Goal: Task Accomplishment & Management: Manage account settings

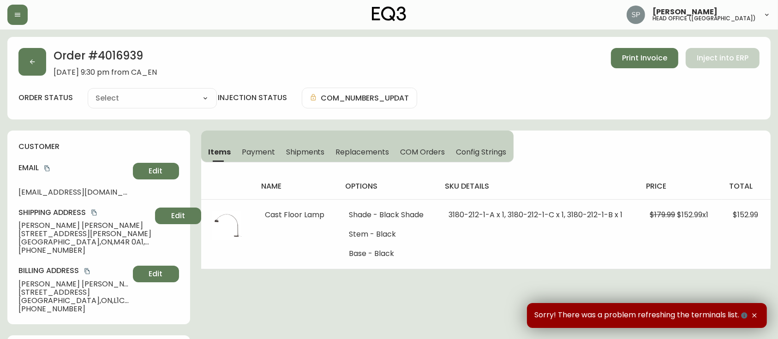
type input "Fully Shipped"
select select "FULLY_SHIPPED"
click at [19, 15] on icon "button" at bounding box center [18, 15] width 6 height 4
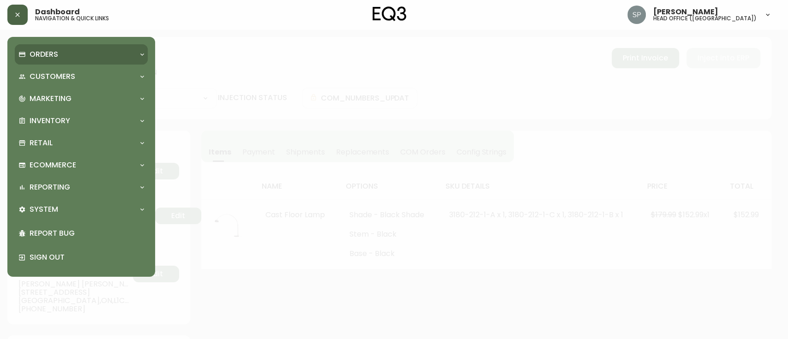
click at [48, 54] on p "Orders" at bounding box center [44, 54] width 29 height 10
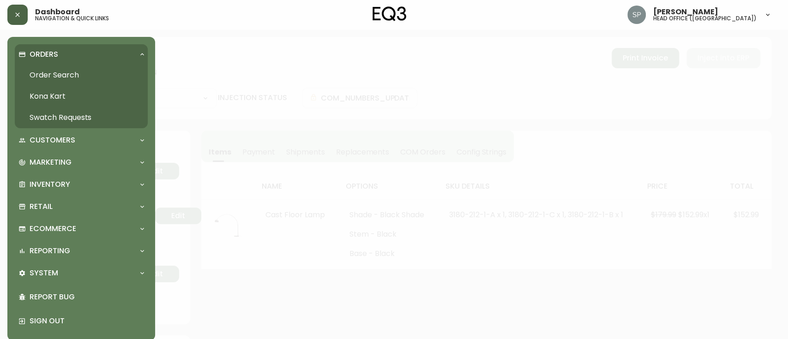
click at [57, 78] on link "Order Search" at bounding box center [81, 75] width 133 height 21
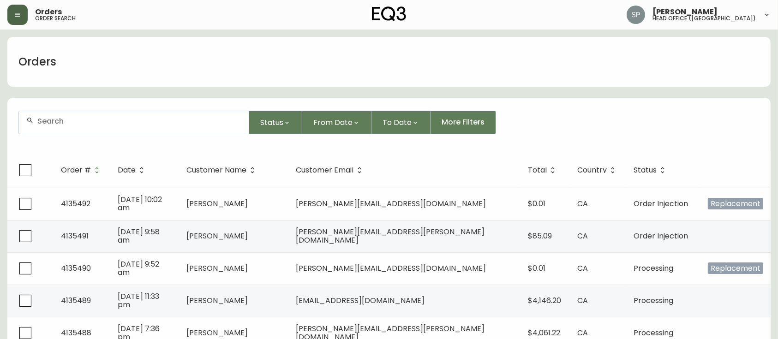
click at [111, 131] on div at bounding box center [134, 122] width 230 height 23
paste input "4134650"
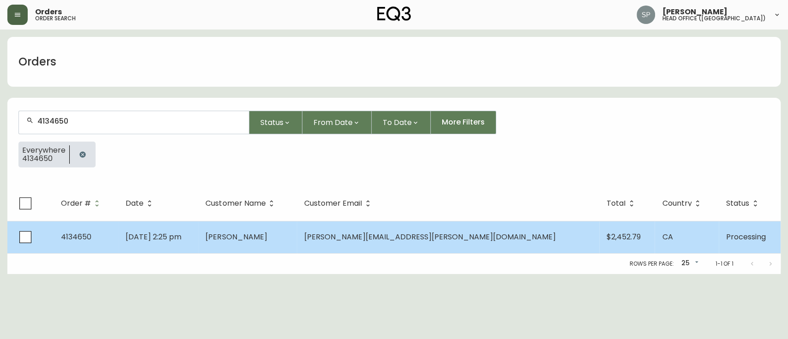
type input "4134650"
click at [198, 233] on td "[DATE] 2:25 pm" at bounding box center [158, 237] width 80 height 32
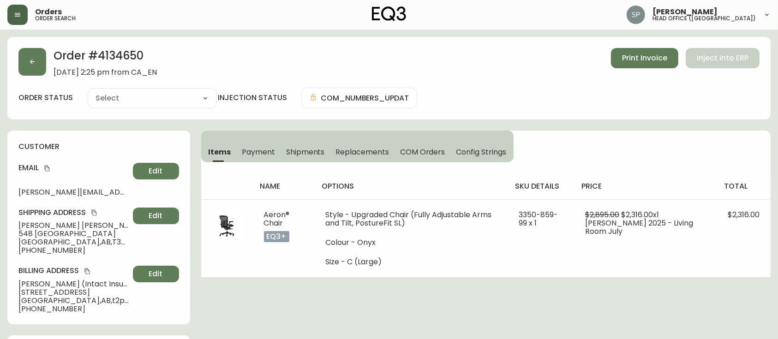
type input "Processing"
select select "PROCESSING"
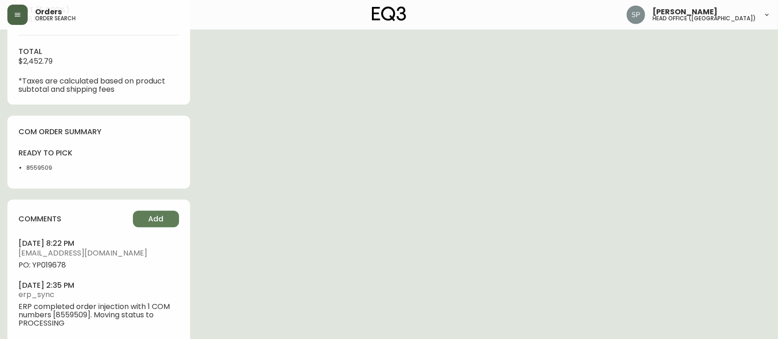
scroll to position [430, 0]
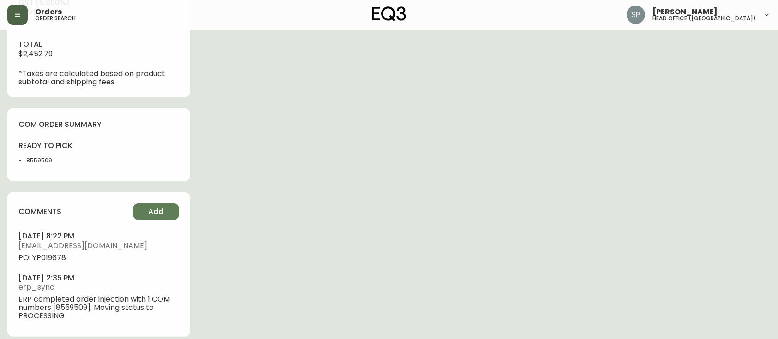
click at [59, 261] on span "PO: YP019678" at bounding box center [98, 258] width 161 height 8
copy span "YP019678"
click at [117, 250] on span "[EMAIL_ADDRESS][DOMAIN_NAME]" at bounding box center [98, 246] width 161 height 8
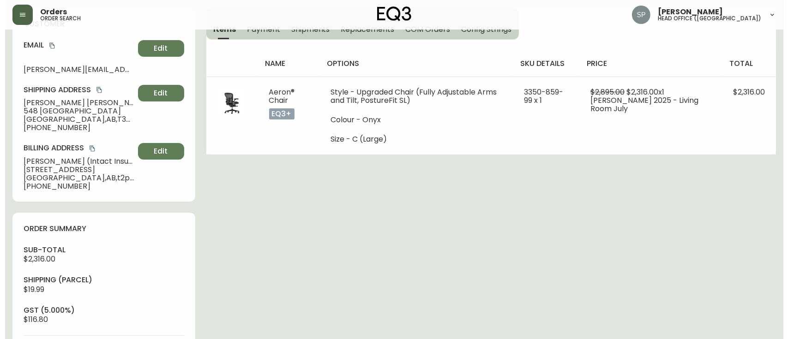
scroll to position [61, 0]
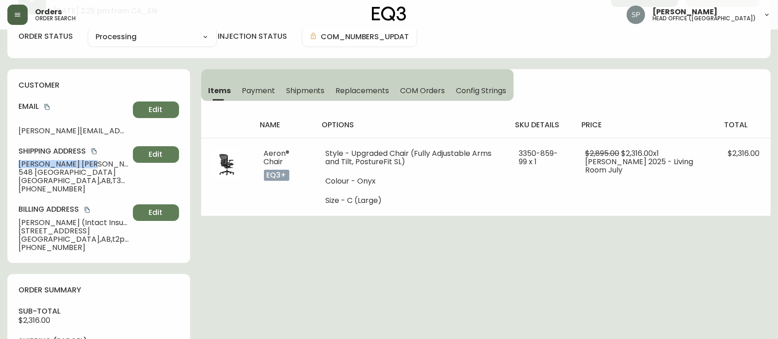
drag, startPoint x: 21, startPoint y: 162, endPoint x: 6, endPoint y: 161, distance: 14.8
click at [6, 161] on main "Order # 4134650 [DATE] 2:25 pm from CA_EN Print Invoice Inject into ERP order s…" at bounding box center [389, 342] width 778 height 749
copy span "[PERSON_NAME]"
click at [13, 17] on button "button" at bounding box center [17, 15] width 20 height 20
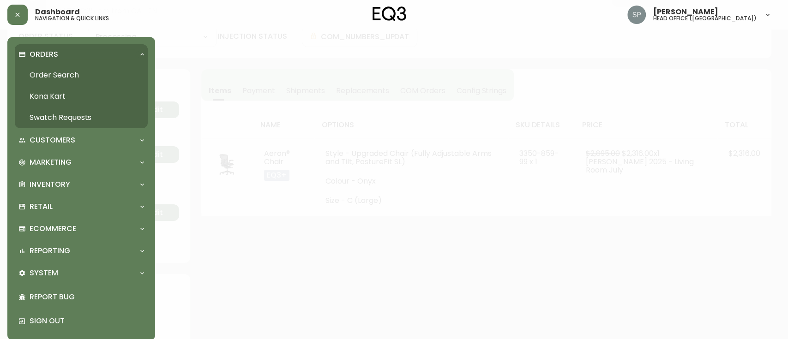
scroll to position [62, 0]
drag, startPoint x: 51, startPoint y: 75, endPoint x: 59, endPoint y: 78, distance: 8.6
click at [51, 75] on link "Order Search" at bounding box center [81, 75] width 133 height 21
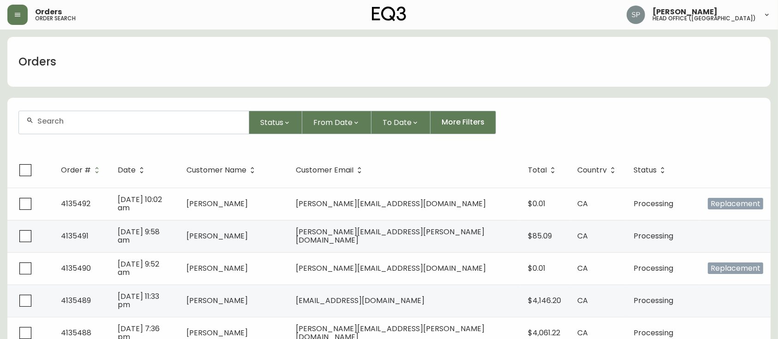
click at [110, 119] on input "text" at bounding box center [139, 121] width 204 height 9
paste input "[PERSON_NAME]"
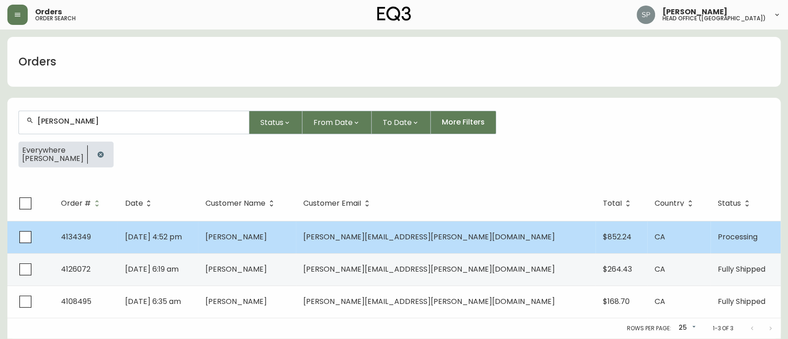
type input "[PERSON_NAME]"
click at [267, 237] on span "[PERSON_NAME]" at bounding box center [235, 237] width 61 height 11
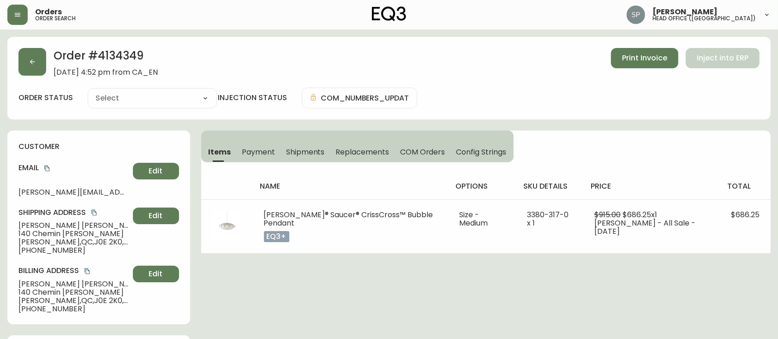
type input "Processing"
select select "PROCESSING"
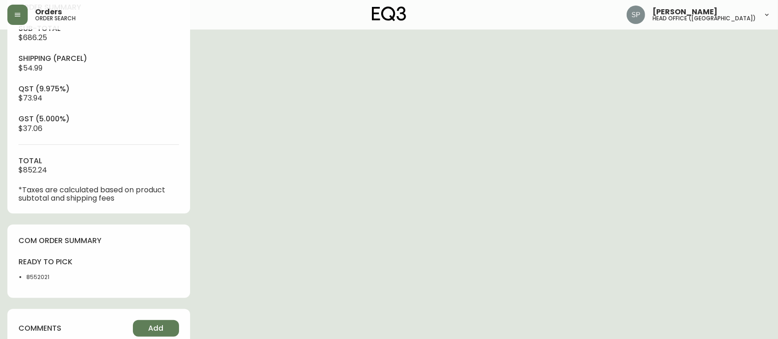
scroll to position [369, 0]
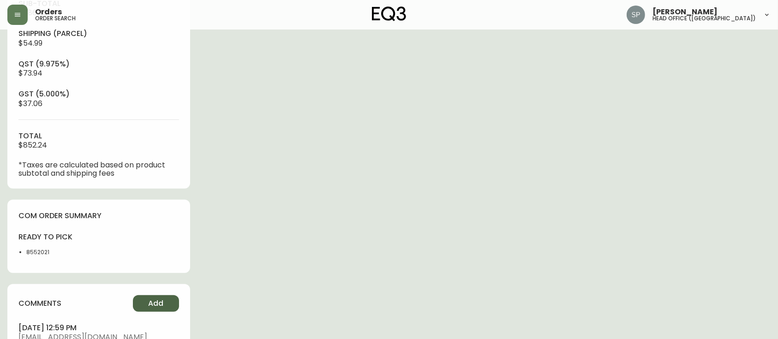
click at [154, 301] on span "Add" at bounding box center [155, 303] width 15 height 10
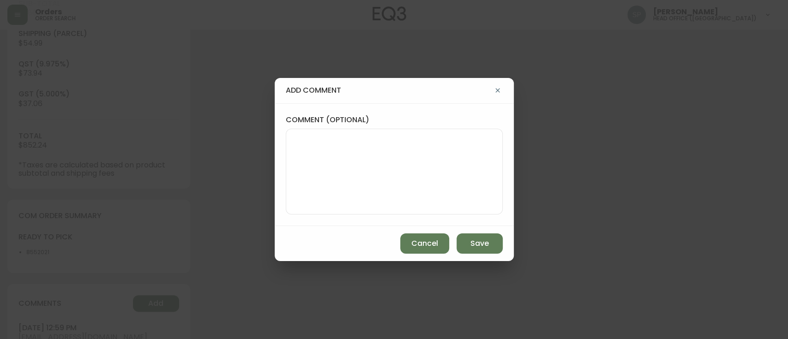
click at [364, 179] on textarea "comment (optional)" at bounding box center [393, 172] width 201 height 74
paste textarea "Planned Delivery Date: [DATE]"
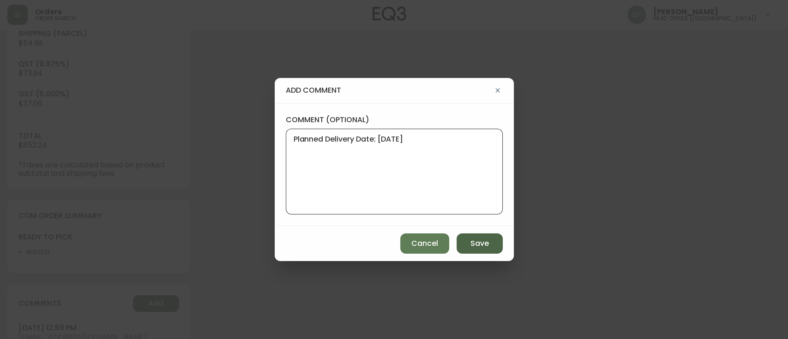
type textarea "Planned Delivery Date: [DATE]"
click at [472, 239] on span "Save" at bounding box center [479, 244] width 18 height 10
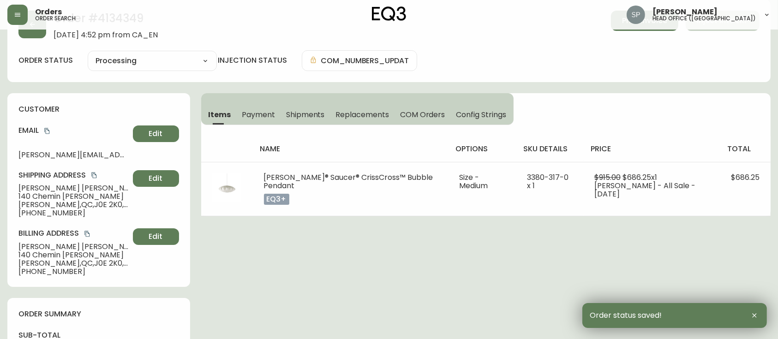
scroll to position [0, 0]
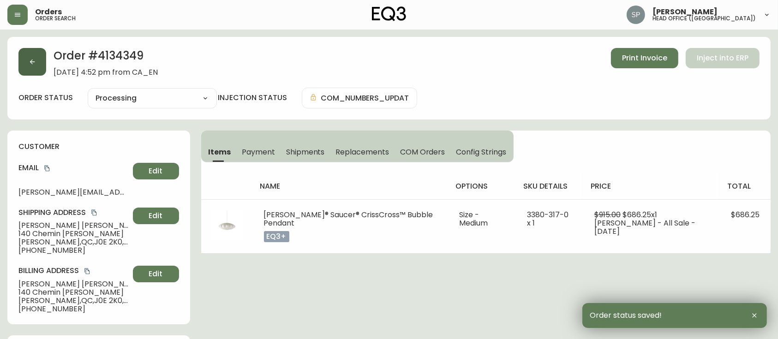
click at [37, 67] on button "button" at bounding box center [32, 62] width 28 height 28
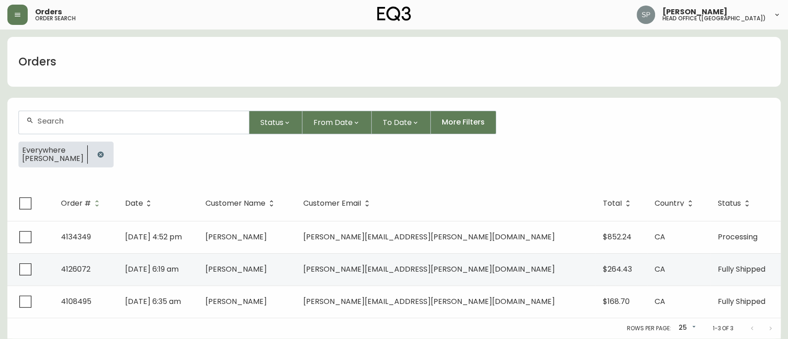
click at [78, 123] on input "text" at bounding box center [139, 121] width 204 height 9
paste input "[PERSON_NAME]"
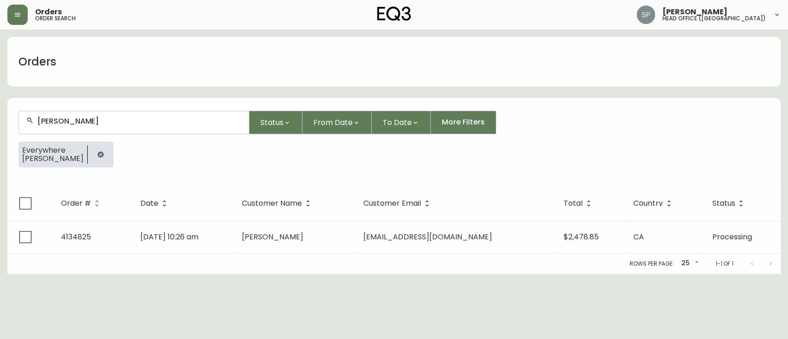
type input "[PERSON_NAME]"
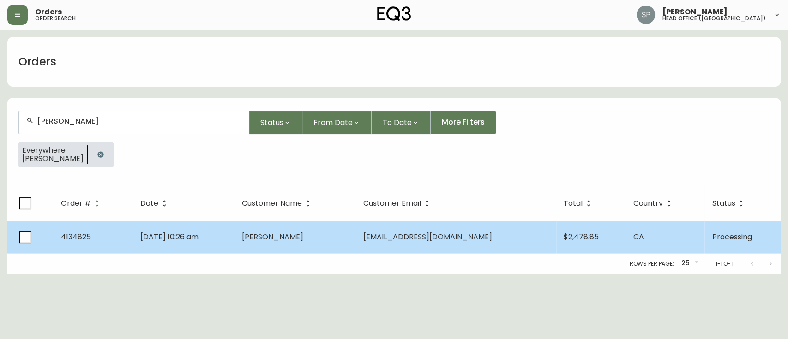
click at [146, 243] on td "[DATE] 10:26 am" at bounding box center [184, 237] width 102 height 32
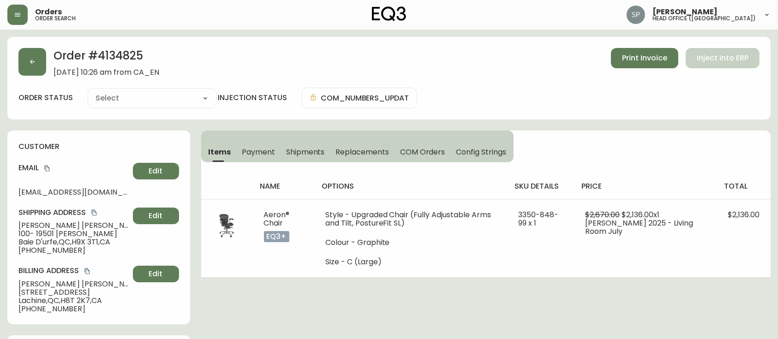
type input "Processing"
select select "PROCESSING"
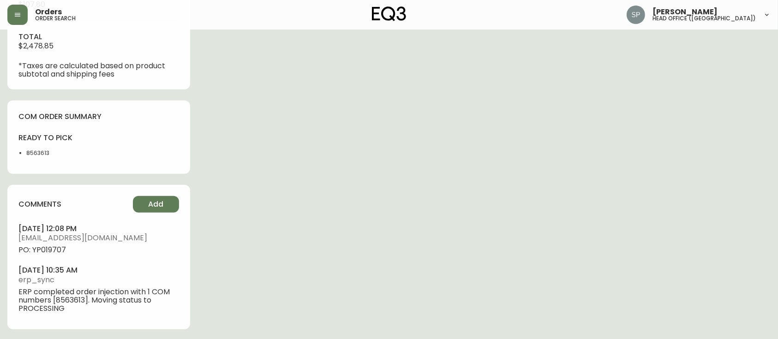
scroll to position [471, 0]
click at [156, 203] on span "Add" at bounding box center [155, 203] width 15 height 10
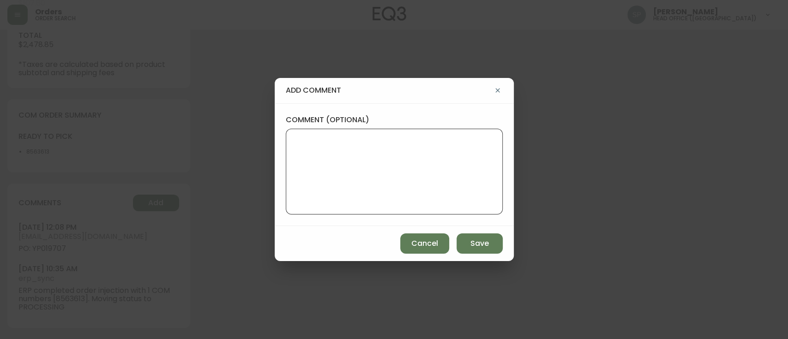
click at [359, 178] on textarea "comment (optional)" at bounding box center [393, 172] width 201 height 74
paste textarea "Planned Delivery Date: [DATE]"
type textarea "Planned Delivery Date: [DATE]"
drag, startPoint x: 488, startPoint y: 242, endPoint x: 522, endPoint y: 227, distance: 37.0
click at [488, 242] on button "Save" at bounding box center [479, 243] width 46 height 20
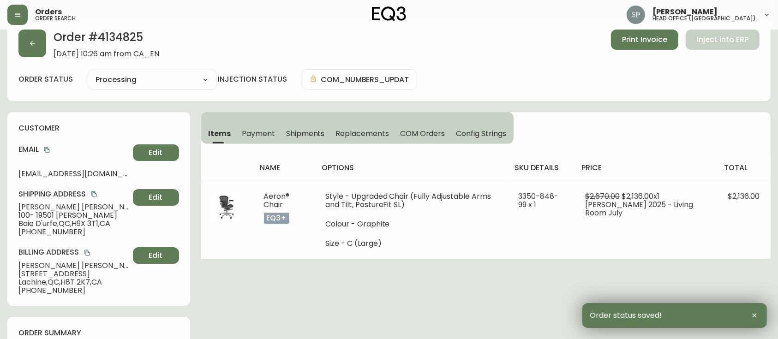
scroll to position [0, 0]
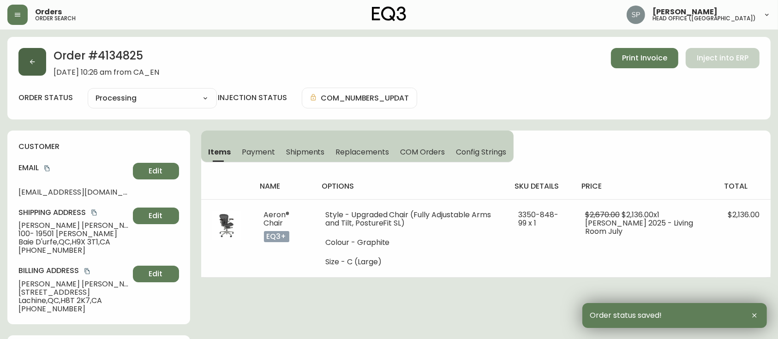
click at [38, 70] on button "button" at bounding box center [32, 62] width 28 height 28
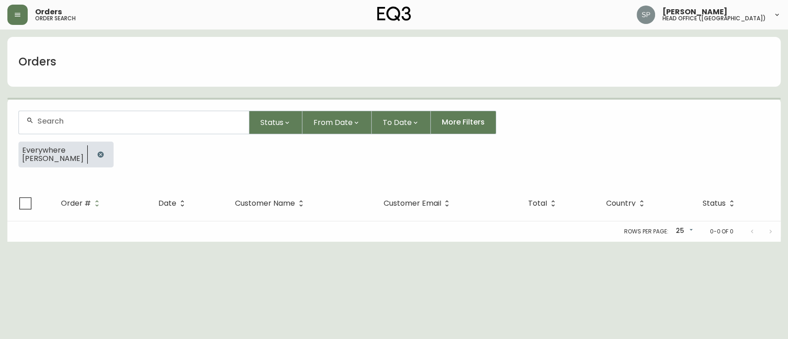
click at [129, 131] on div at bounding box center [134, 122] width 230 height 23
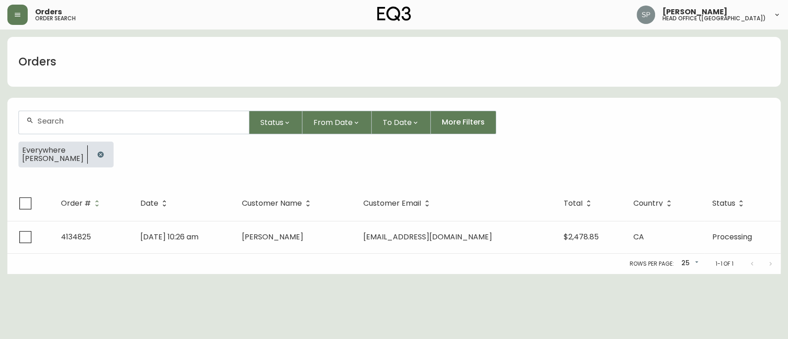
paste input "[PERSON_NAME]"
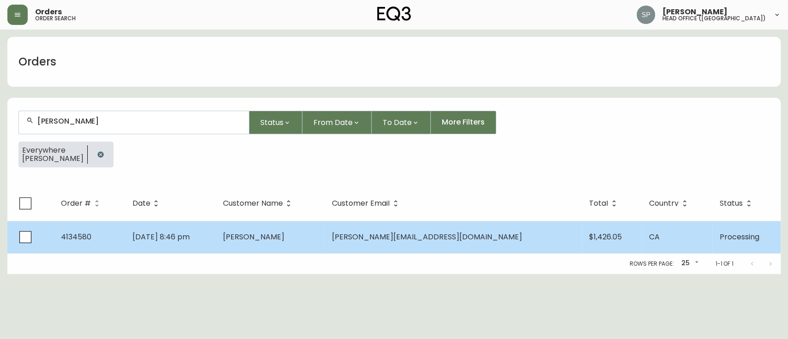
type input "[PERSON_NAME]"
click at [411, 241] on span "[PERSON_NAME][EMAIL_ADDRESS][DOMAIN_NAME]" at bounding box center [427, 237] width 190 height 11
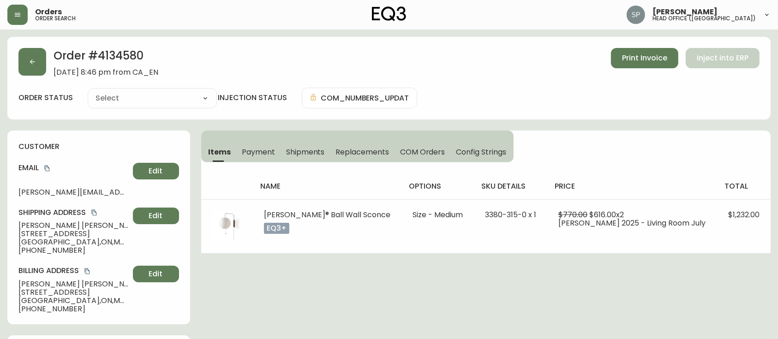
type input "Processing"
select select "PROCESSING"
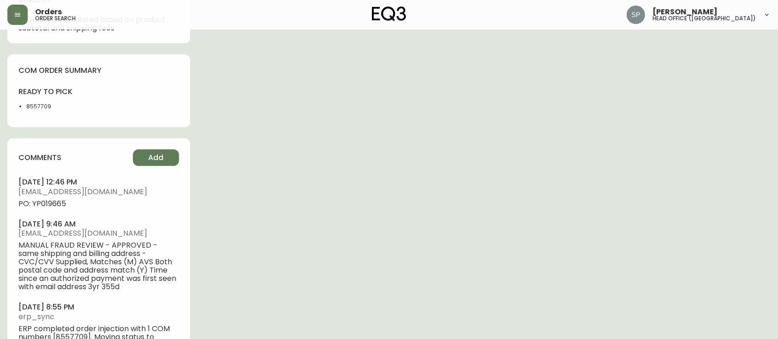
scroll to position [492, 0]
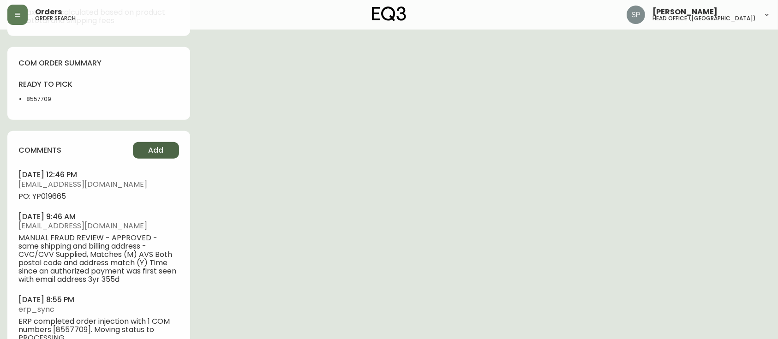
click at [168, 150] on button "Add" at bounding box center [156, 150] width 46 height 17
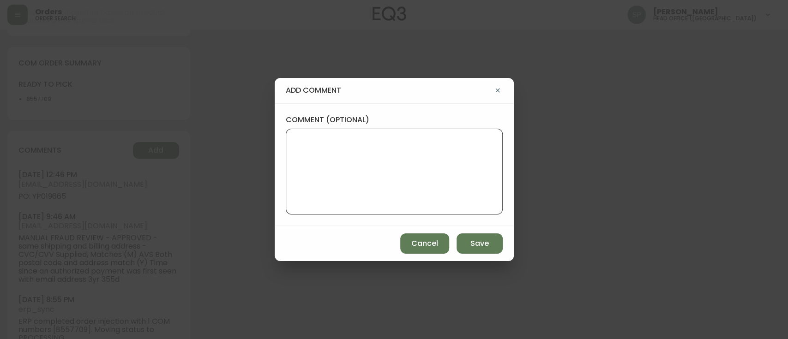
click at [379, 159] on textarea "comment (optional)" at bounding box center [393, 172] width 201 height 74
paste textarea "Planned Delivery Date: [DATE]"
type textarea "Planned Delivery Date: [DATE]"
click at [472, 249] on button "Save" at bounding box center [479, 243] width 46 height 20
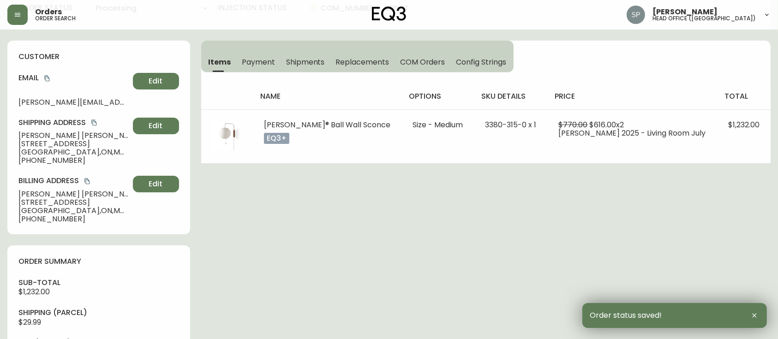
scroll to position [0, 0]
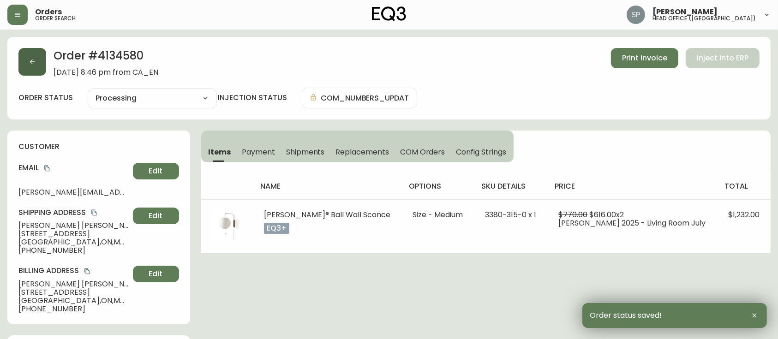
click at [33, 57] on button "button" at bounding box center [32, 62] width 28 height 28
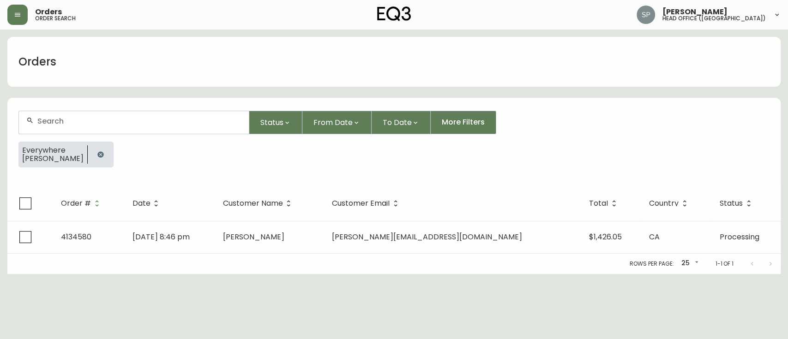
click at [194, 113] on div at bounding box center [134, 122] width 230 height 23
paste input "[PERSON_NAME]"
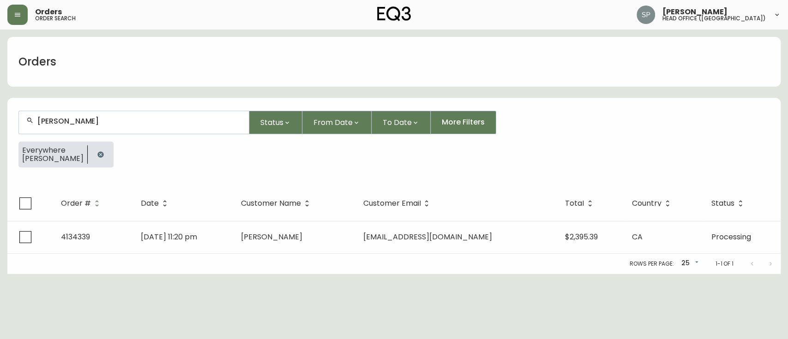
type input "[PERSON_NAME]"
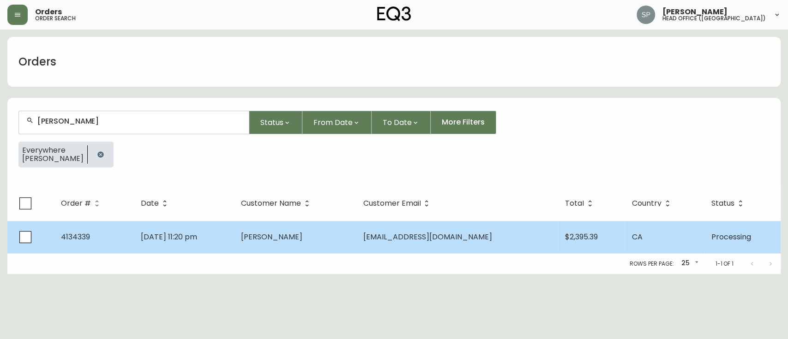
click at [302, 234] on span "[PERSON_NAME]" at bounding box center [271, 237] width 61 height 11
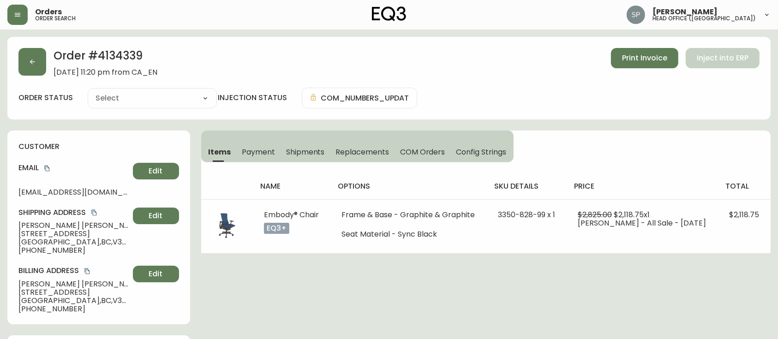
type input "Processing"
select select "PROCESSING"
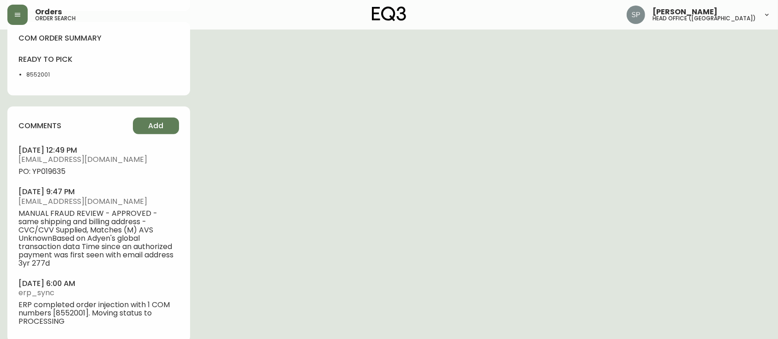
scroll to position [554, 0]
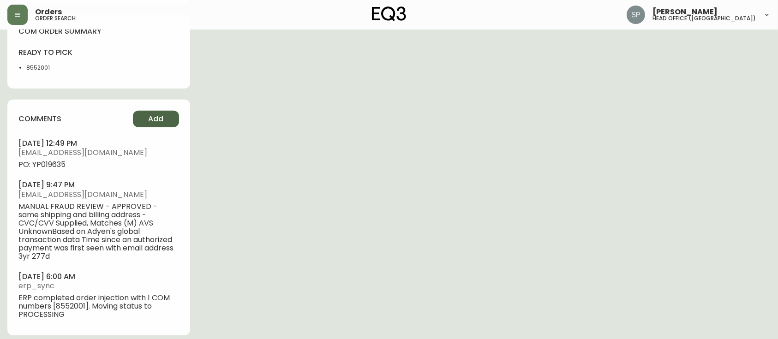
click at [173, 124] on button "Add" at bounding box center [156, 119] width 46 height 17
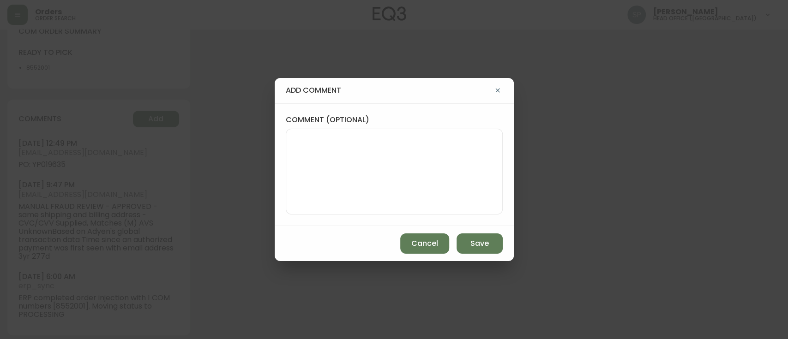
click at [358, 141] on textarea "comment (optional)" at bounding box center [393, 172] width 201 height 74
paste textarea "Planned Delivery Date: [DATE]"
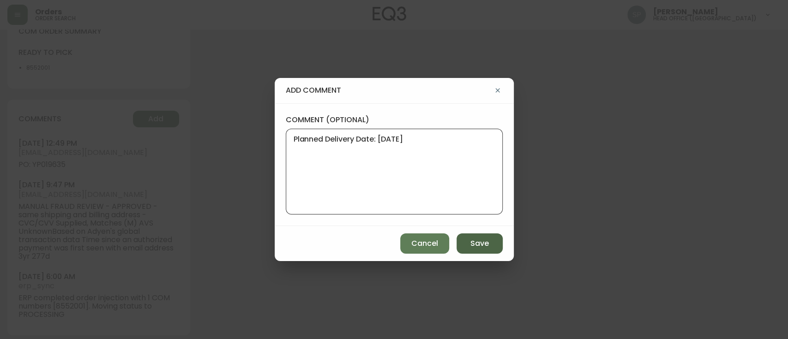
type textarea "Planned Delivery Date: [DATE]"
click at [471, 247] on span "Save" at bounding box center [479, 244] width 18 height 10
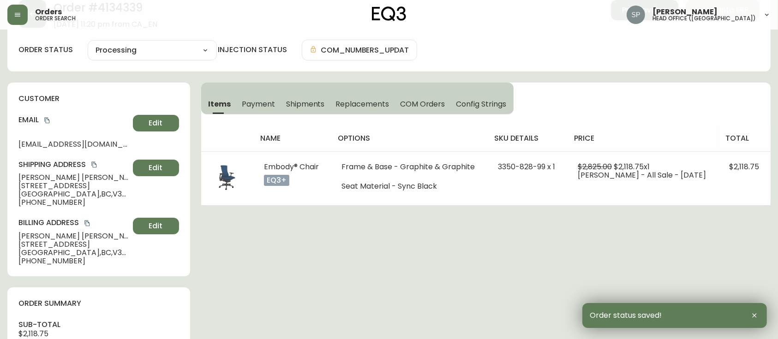
scroll to position [0, 0]
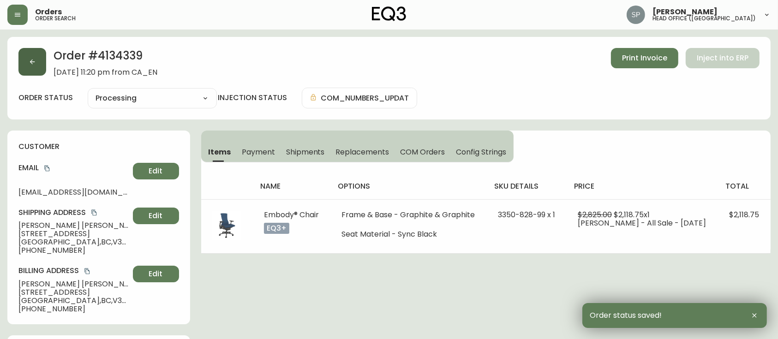
click at [39, 66] on button "button" at bounding box center [32, 62] width 28 height 28
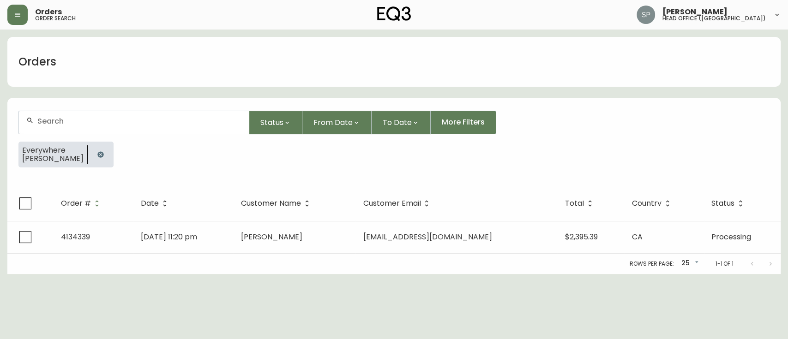
click at [148, 124] on input "text" at bounding box center [139, 121] width 204 height 9
paste input "Planned Delivery Date: [DATE]"
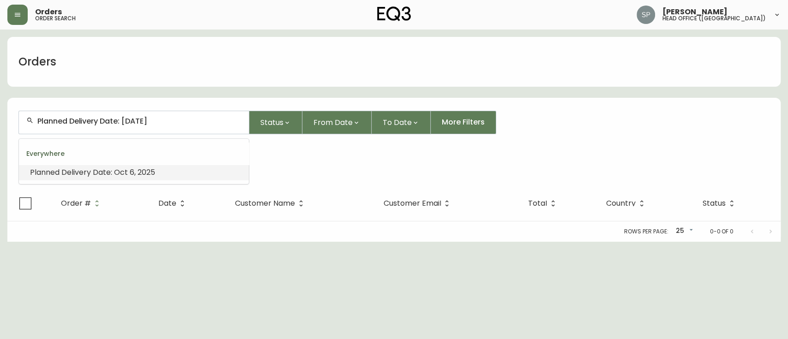
drag, startPoint x: 183, startPoint y: 120, endPoint x: 11, endPoint y: 116, distance: 172.1
click at [11, 116] on form "Planned Delivery Date: [DATE] Status From Date To Date More Filters Everywhere …" at bounding box center [393, 143] width 773 height 86
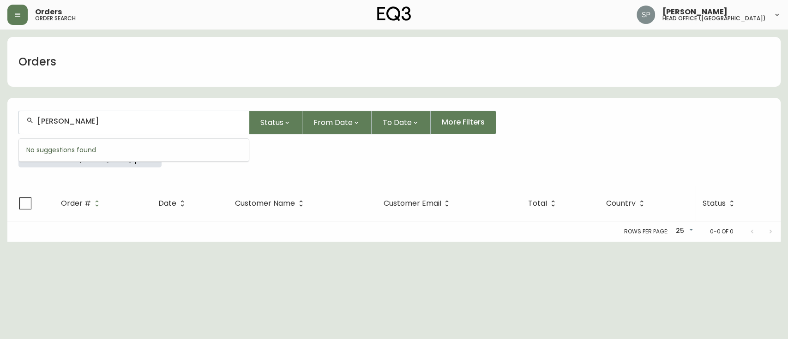
type input "[PERSON_NAME]"
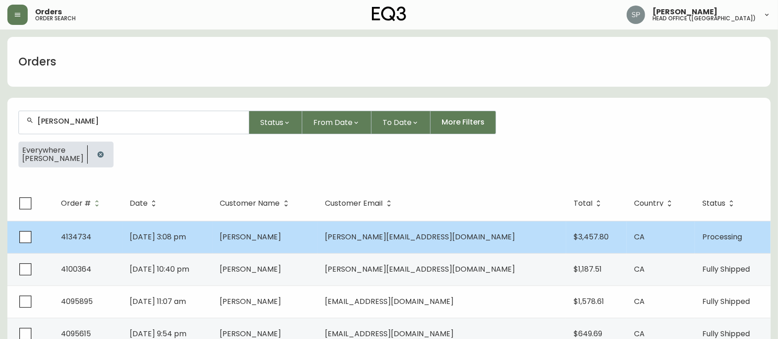
click at [317, 242] on td "[PERSON_NAME]" at bounding box center [265, 237] width 105 height 32
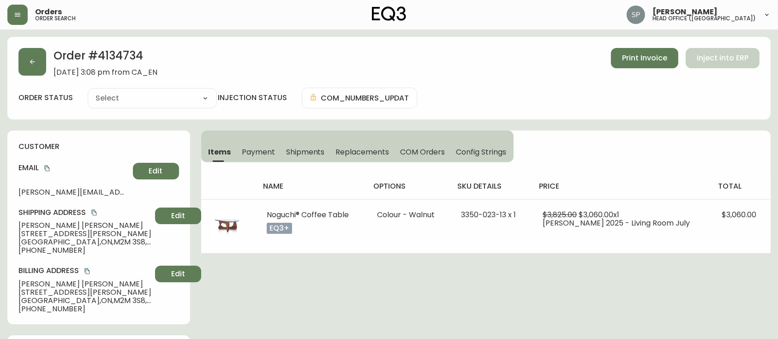
type input "Processing"
select select "PROCESSING"
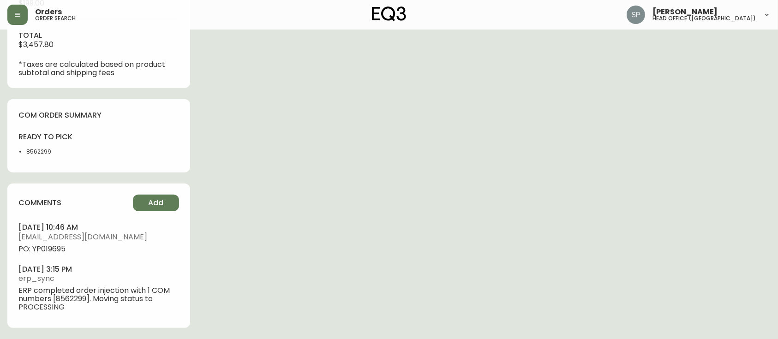
scroll to position [502, 0]
click at [163, 210] on button "Add" at bounding box center [156, 203] width 46 height 17
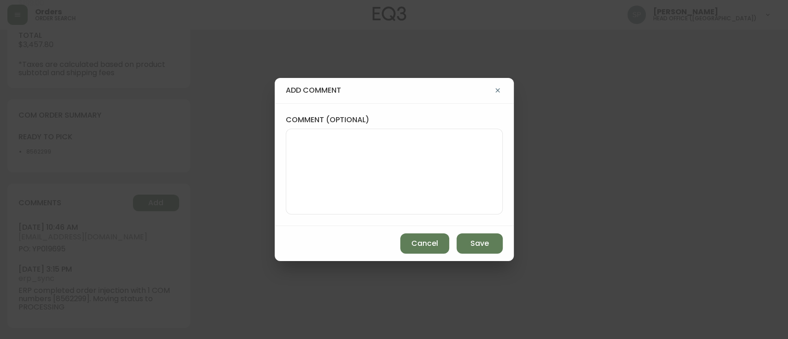
drag, startPoint x: 338, startPoint y: 190, endPoint x: 377, endPoint y: 191, distance: 39.2
click at [345, 190] on textarea "comment (optional)" at bounding box center [393, 172] width 201 height 74
paste textarea "Planned Delivery Date: [DATE]"
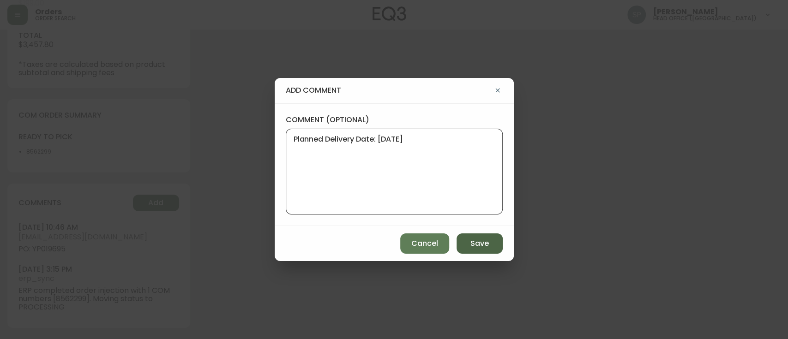
type textarea "Planned Delivery Date: [DATE]"
click at [477, 245] on span "Save" at bounding box center [479, 244] width 18 height 10
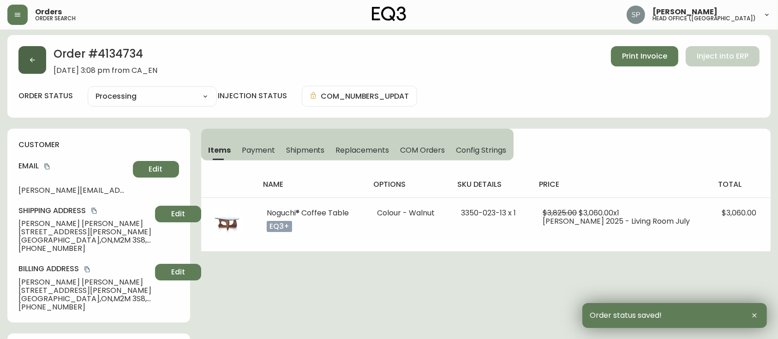
scroll to position [0, 0]
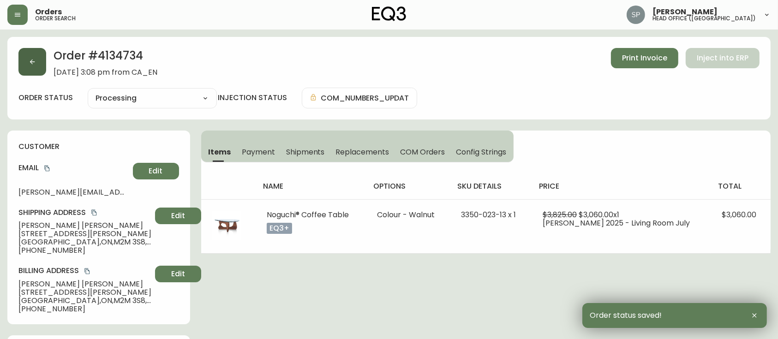
click at [40, 60] on button "button" at bounding box center [32, 62] width 28 height 28
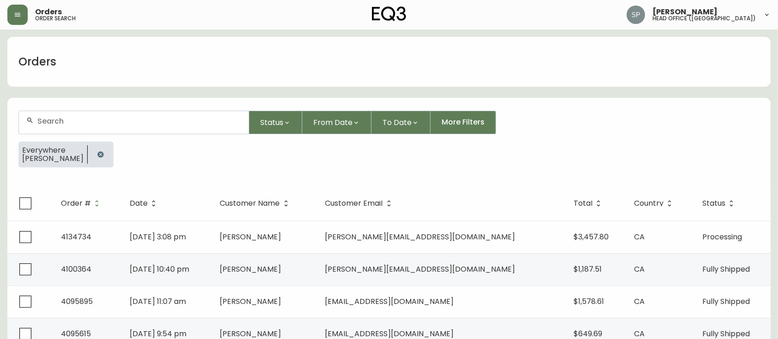
click at [151, 129] on div at bounding box center [134, 122] width 230 height 23
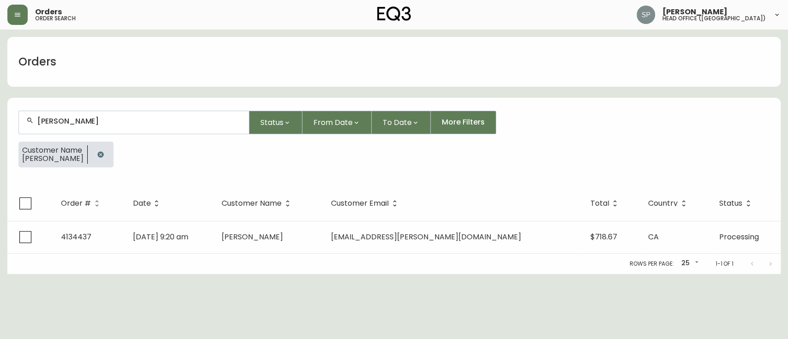
type input "[PERSON_NAME]"
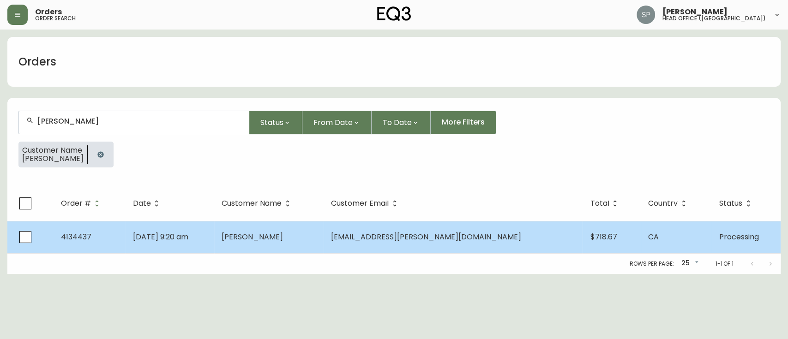
click at [214, 233] on td "[DATE] 9:20 am" at bounding box center [169, 237] width 89 height 32
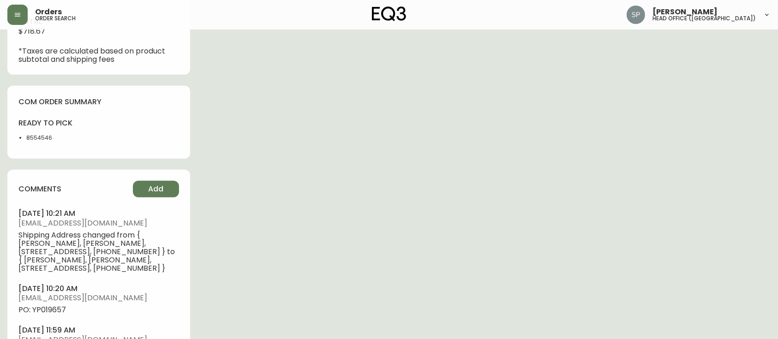
type input "Processing"
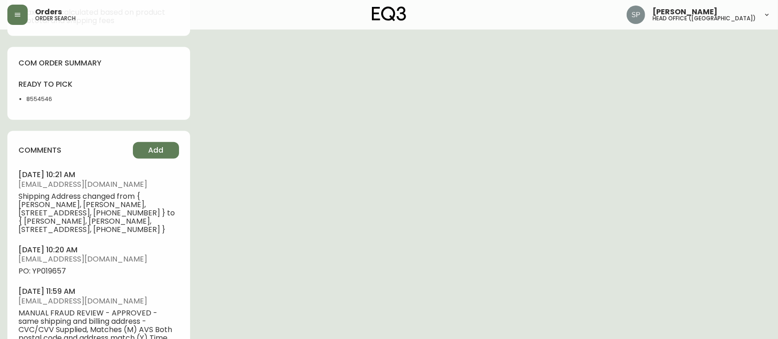
select select "PROCESSING"
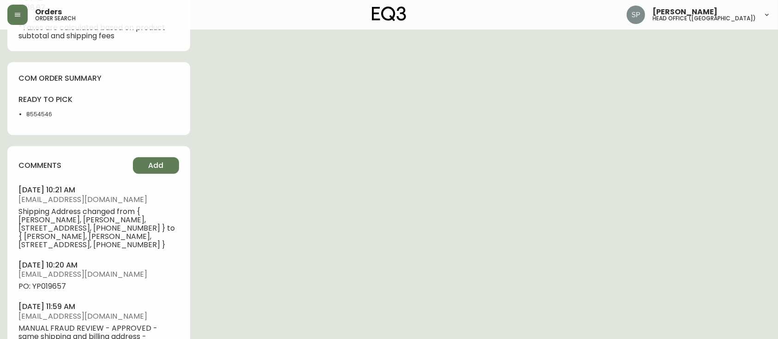
scroll to position [476, 0]
click at [157, 170] on span "Add" at bounding box center [155, 166] width 15 height 10
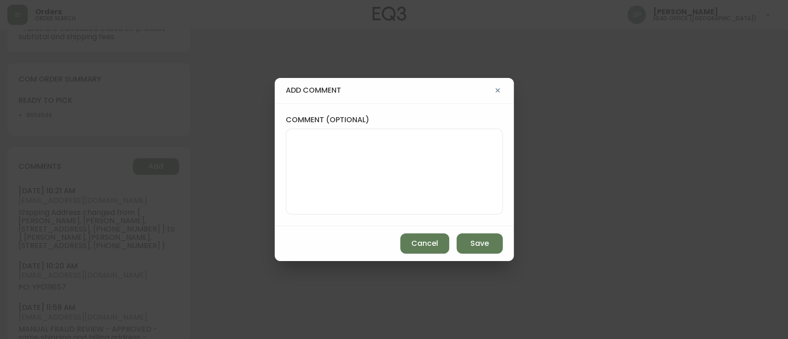
click at [425, 169] on textarea "comment (optional)" at bounding box center [393, 172] width 201 height 74
paste textarea "Planned Delivery Date: [DATE]"
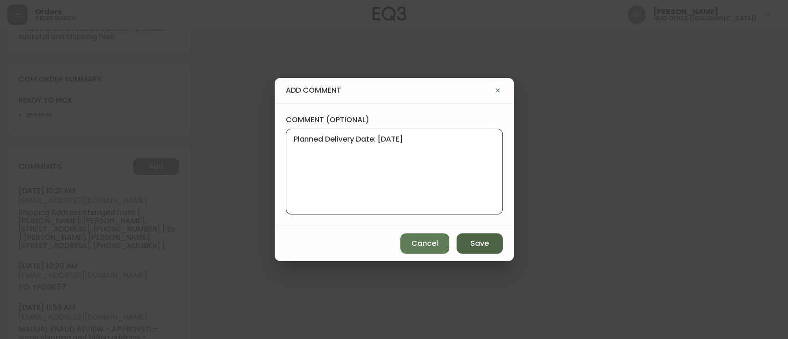
type textarea "Planned Delivery Date: [DATE]"
click at [487, 246] on span "Save" at bounding box center [479, 244] width 18 height 10
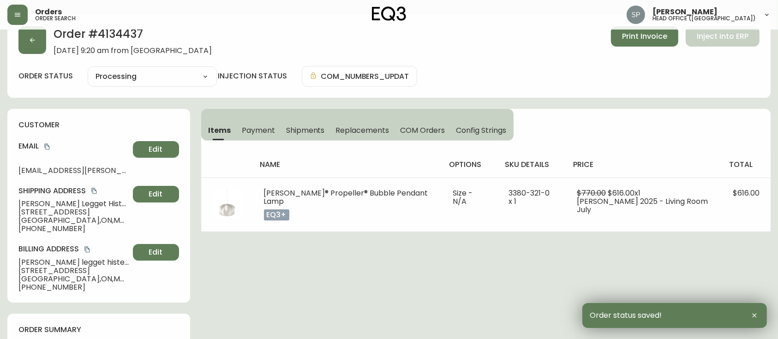
scroll to position [0, 0]
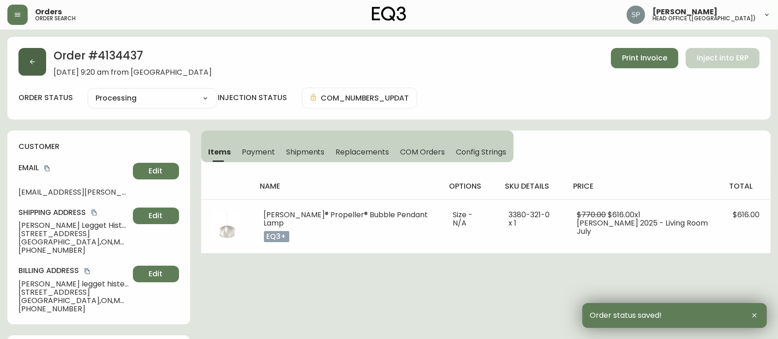
click at [31, 61] on icon "button" at bounding box center [32, 61] width 7 height 7
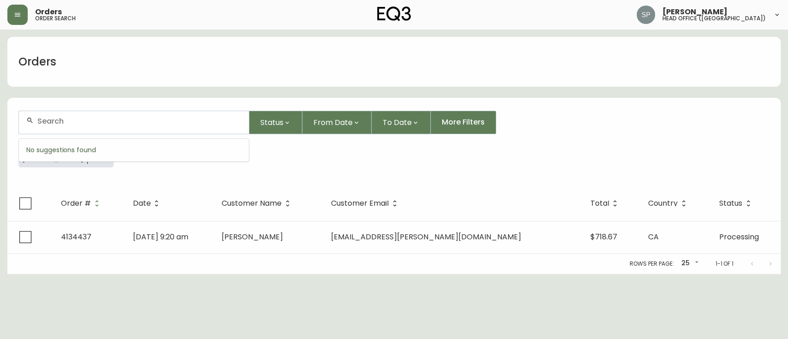
click at [136, 118] on input "text" at bounding box center [139, 121] width 204 height 9
paste input "[PERSON_NAME]"
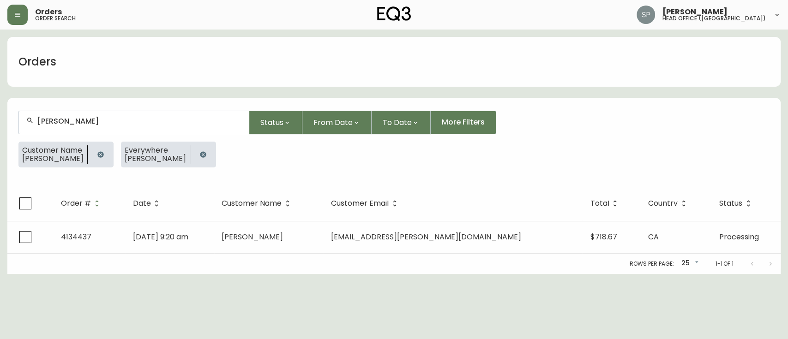
type input "[PERSON_NAME]"
click at [103, 152] on icon "button" at bounding box center [100, 154] width 6 height 6
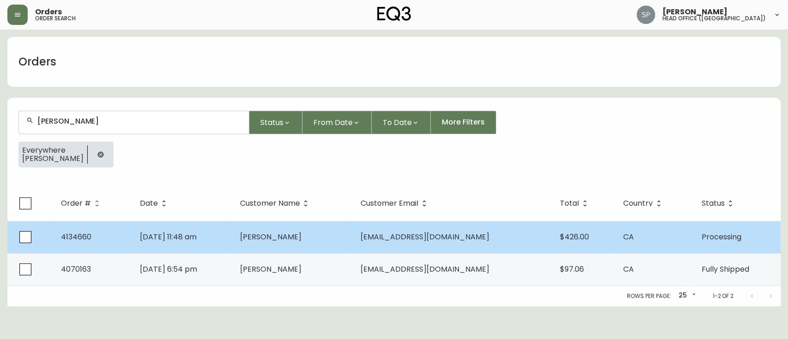
click at [216, 240] on td "[DATE] 11:48 am" at bounding box center [182, 237] width 100 height 32
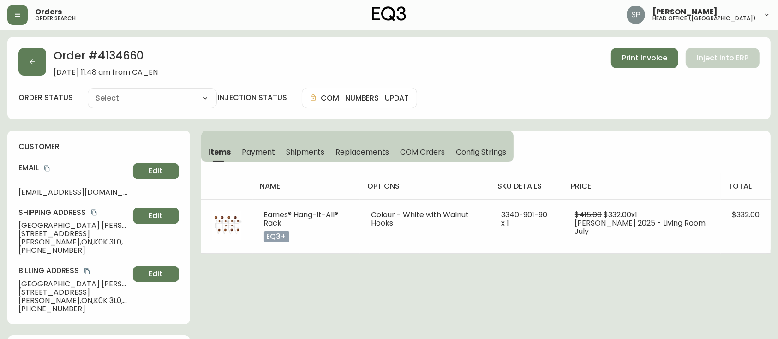
type input "Processing"
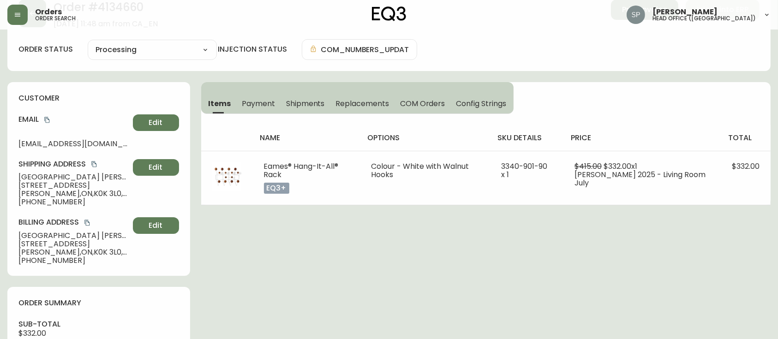
select select "PROCESSING"
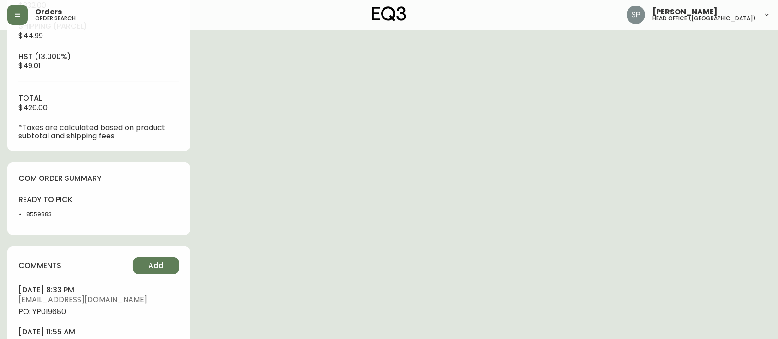
scroll to position [441, 0]
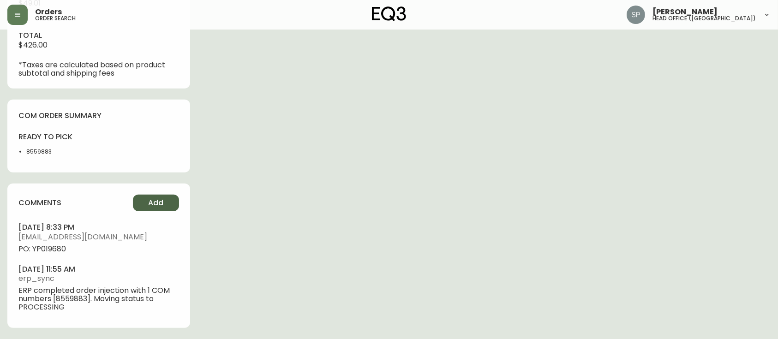
click at [162, 204] on span "Add" at bounding box center [155, 203] width 15 height 10
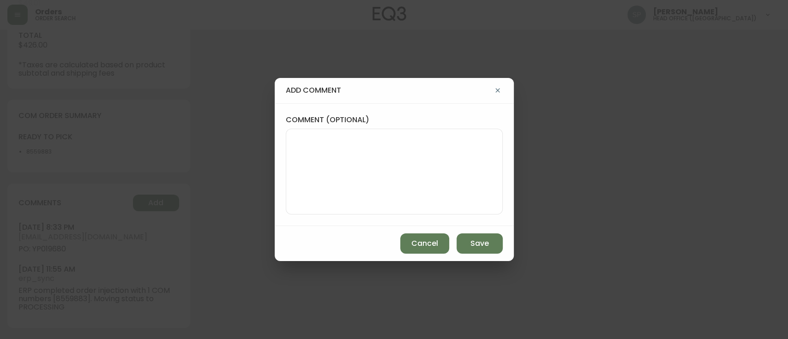
click at [380, 150] on textarea "comment (optional)" at bounding box center [393, 172] width 201 height 74
paste textarea "Planned Delivery Date: [DATE]"
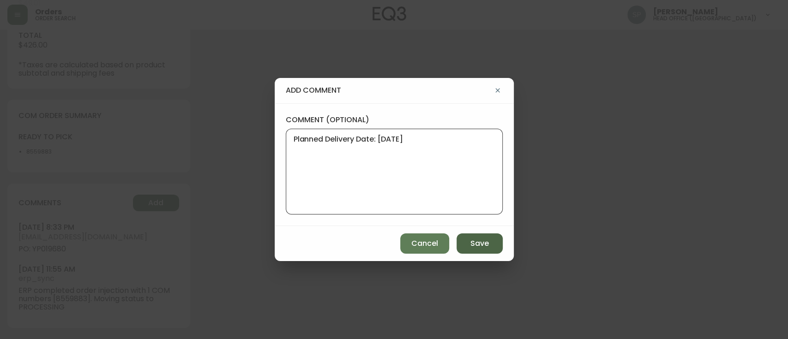
type textarea "Planned Delivery Date: [DATE]"
click at [472, 247] on span "Save" at bounding box center [479, 244] width 18 height 10
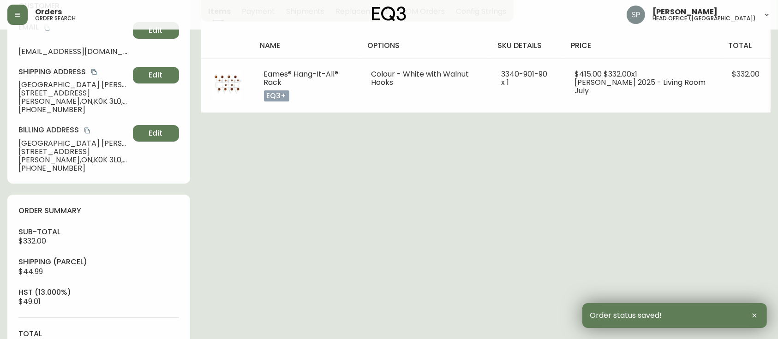
scroll to position [0, 0]
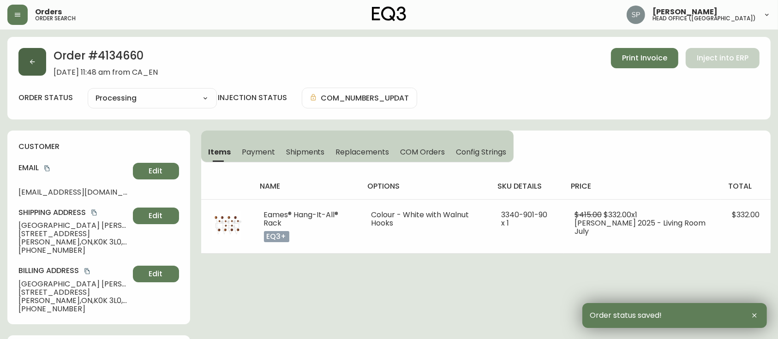
click at [32, 63] on icon "button" at bounding box center [32, 62] width 5 height 5
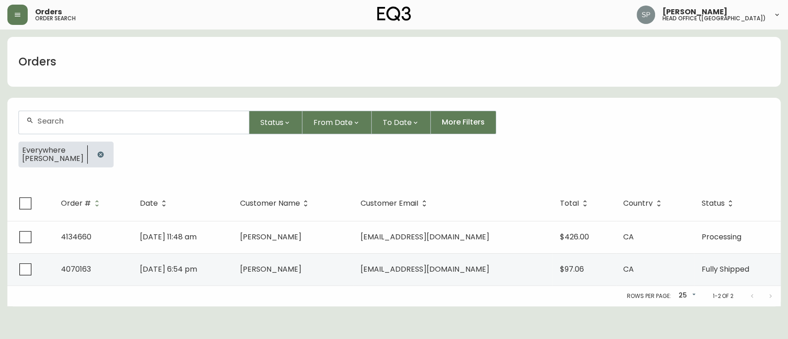
click at [63, 119] on input "text" at bounding box center [139, 121] width 204 height 9
paste input "[PERSON_NAME]"
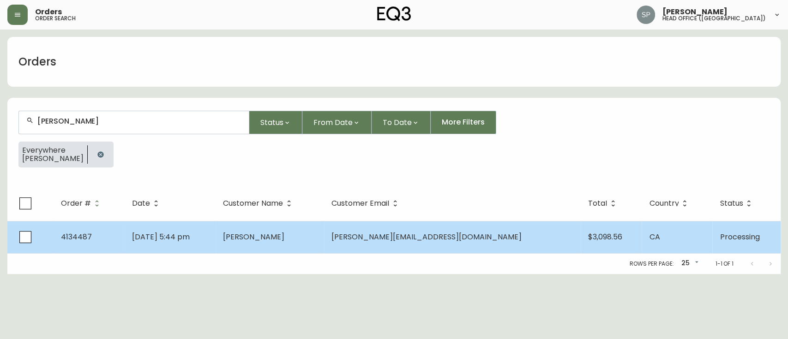
type input "[PERSON_NAME]"
click at [324, 228] on td "[PERSON_NAME]" at bounding box center [269, 237] width 108 height 32
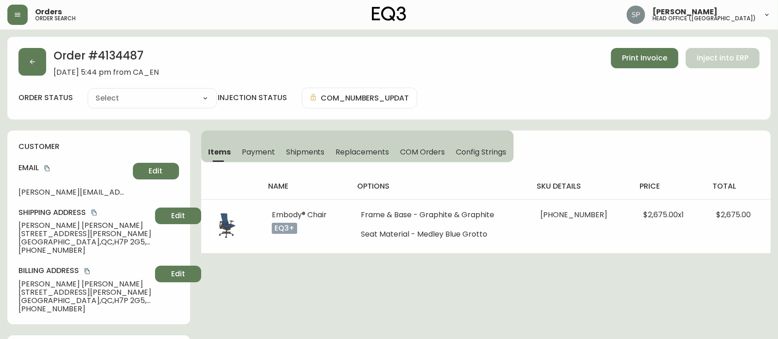
type input "Processing"
select select "PROCESSING"
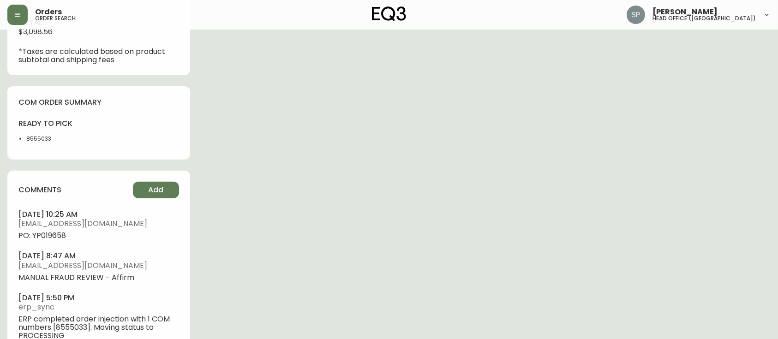
scroll to position [492, 0]
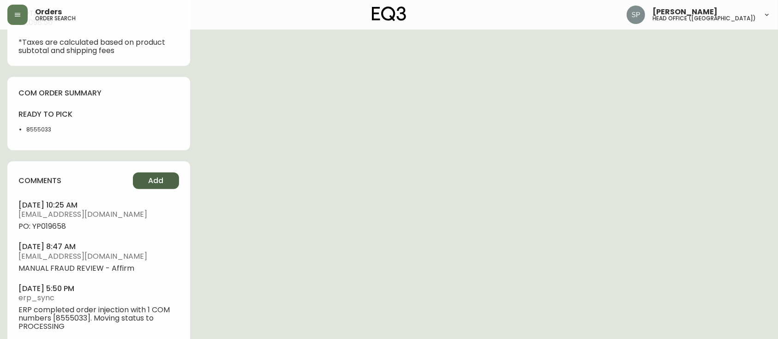
click at [166, 185] on button "Add" at bounding box center [156, 181] width 46 height 17
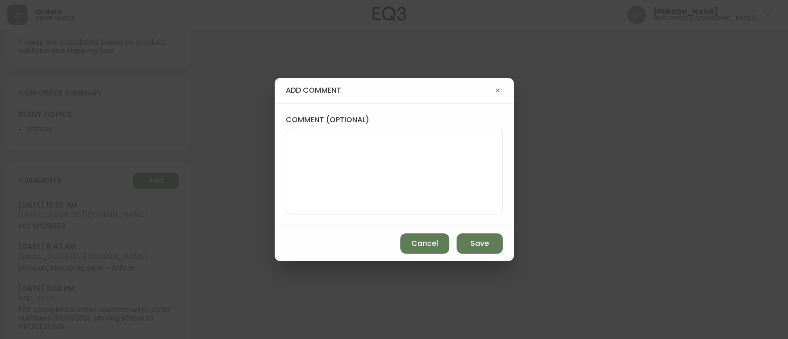
click at [437, 178] on textarea "comment (optional)" at bounding box center [393, 172] width 201 height 74
paste textarea "Planned Delivery Date: [DATE]"
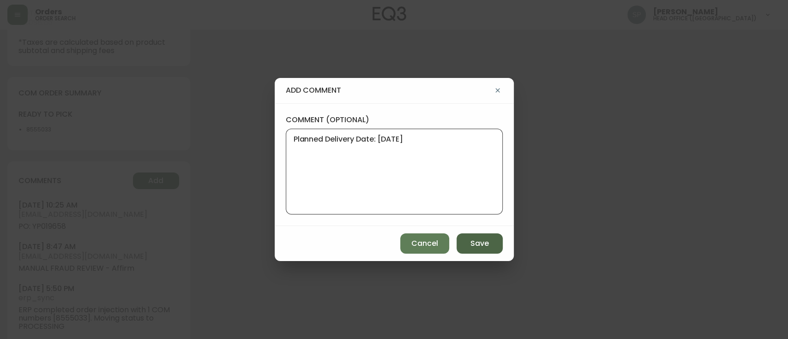
type textarea "Planned Delivery Date: [DATE]"
click at [484, 242] on span "Save" at bounding box center [479, 244] width 18 height 10
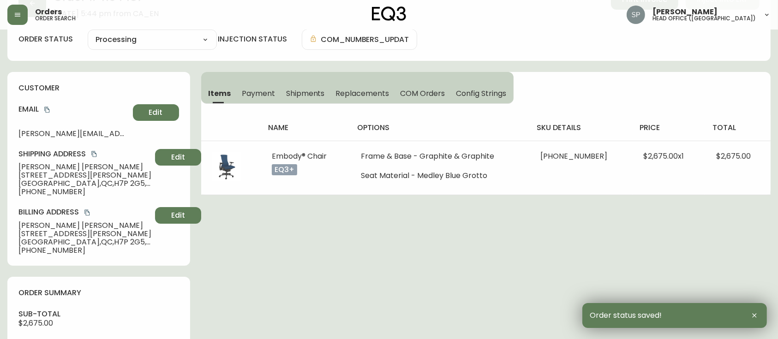
scroll to position [0, 0]
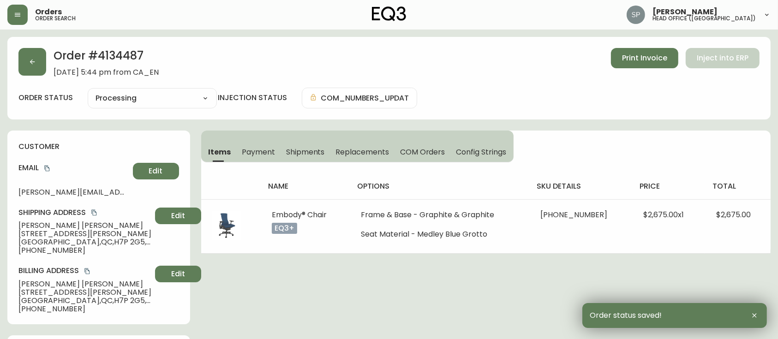
drag, startPoint x: 18, startPoint y: 66, endPoint x: 52, endPoint y: 82, distance: 37.6
click at [18, 66] on div "Order # 4134487 [DATE] 5:44 pm from CA_EN Print Invoice Inject into ERP order s…" at bounding box center [388, 78] width 763 height 83
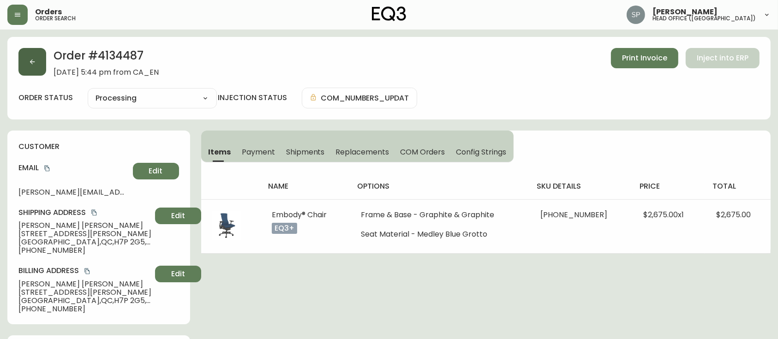
click at [36, 72] on button "button" at bounding box center [32, 62] width 28 height 28
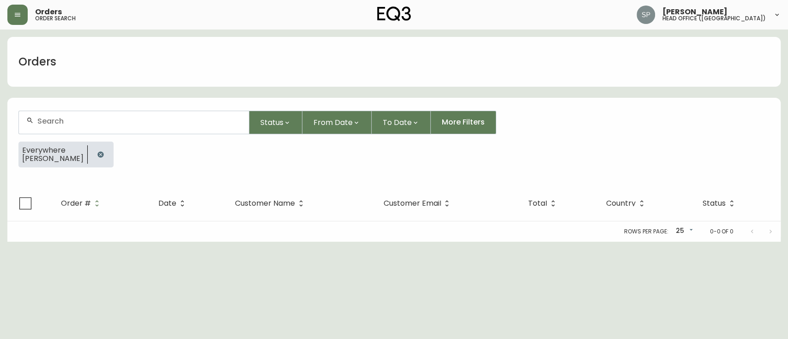
click at [83, 111] on div at bounding box center [133, 123] width 231 height 24
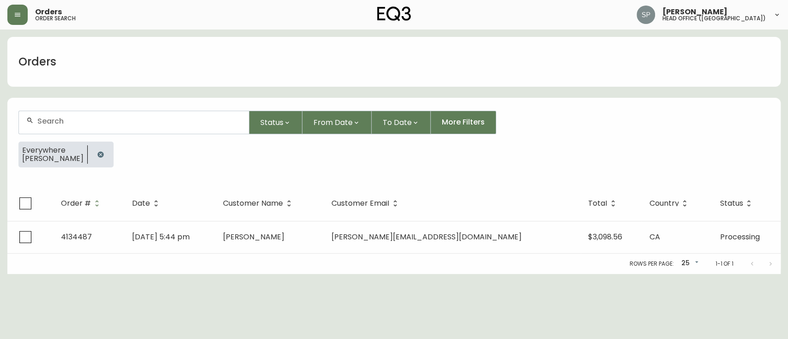
click at [100, 127] on div at bounding box center [134, 122] width 230 height 23
paste input "[PERSON_NAME]"
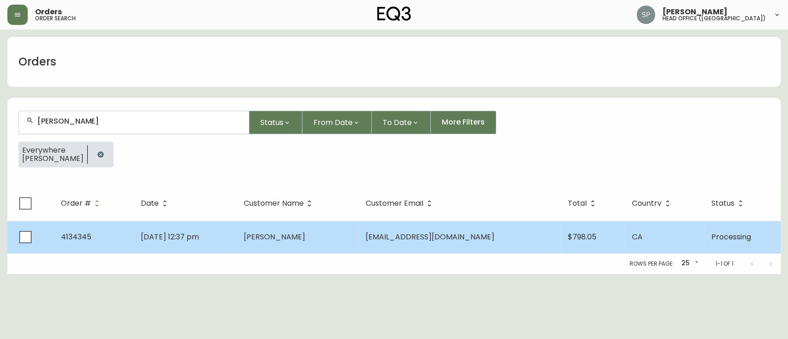
type input "[PERSON_NAME]"
click at [350, 233] on td "[PERSON_NAME]" at bounding box center [297, 237] width 122 height 32
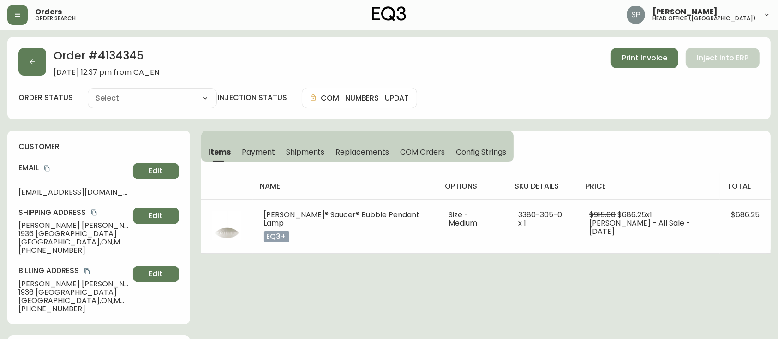
type input "Processing"
select select "PROCESSING"
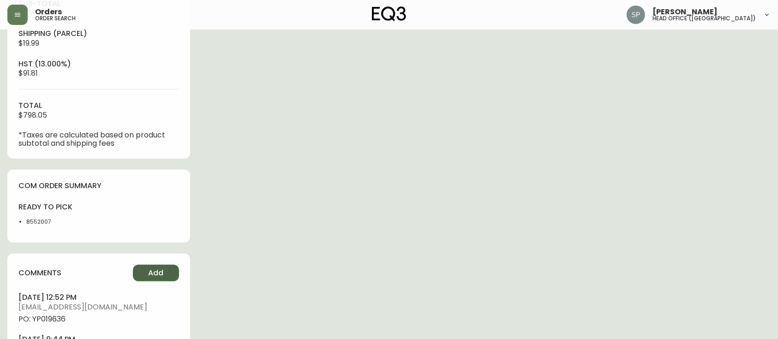
click at [156, 276] on span "Add" at bounding box center [155, 273] width 15 height 10
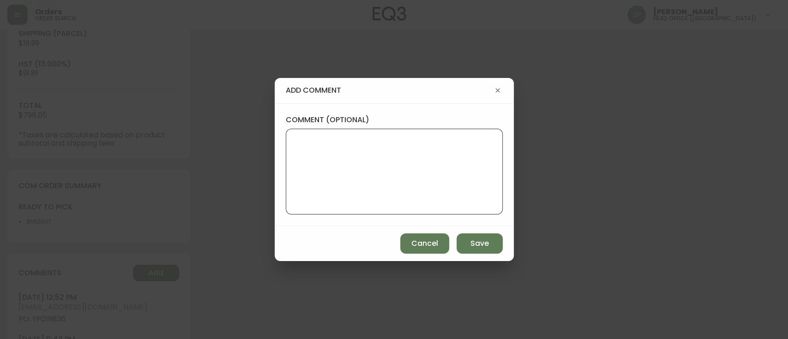
click at [393, 197] on textarea "comment (optional)" at bounding box center [393, 172] width 201 height 74
paste textarea "Planned Delivery Date: [DATE]"
type textarea "Planned Delivery Date: [DATE]"
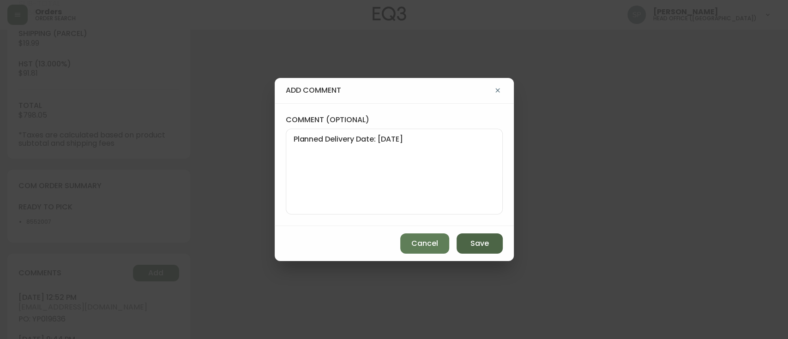
click at [468, 244] on button "Save" at bounding box center [479, 243] width 46 height 20
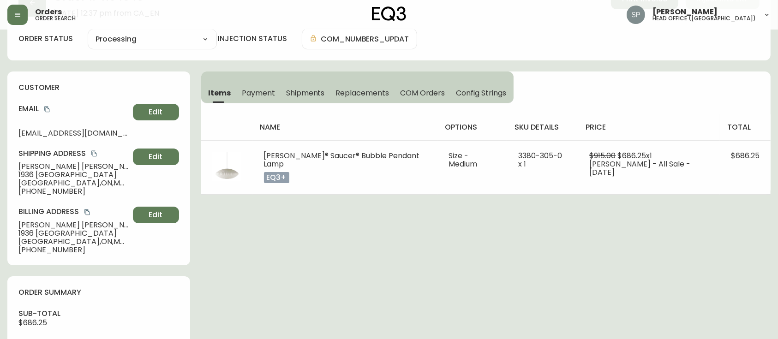
scroll to position [0, 0]
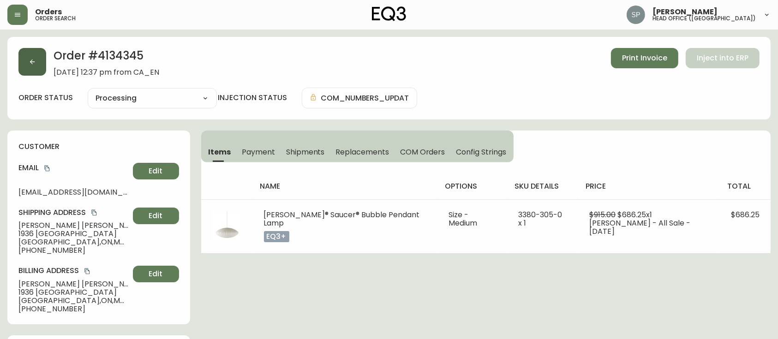
click at [36, 70] on button "button" at bounding box center [32, 62] width 28 height 28
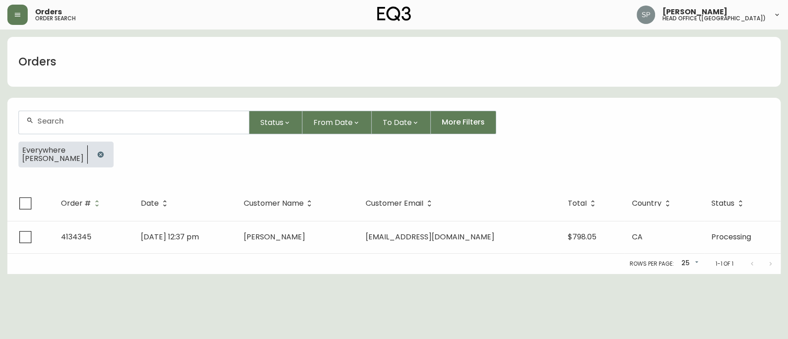
drag, startPoint x: 36, startPoint y: 70, endPoint x: 104, endPoint y: 127, distance: 89.0
click at [108, 135] on form "Status From Date To Date More Filters Everywhere [PERSON_NAME]" at bounding box center [393, 143] width 773 height 86
click at [110, 118] on input "text" at bounding box center [139, 121] width 204 height 9
paste input "[PERSON_NAME]"
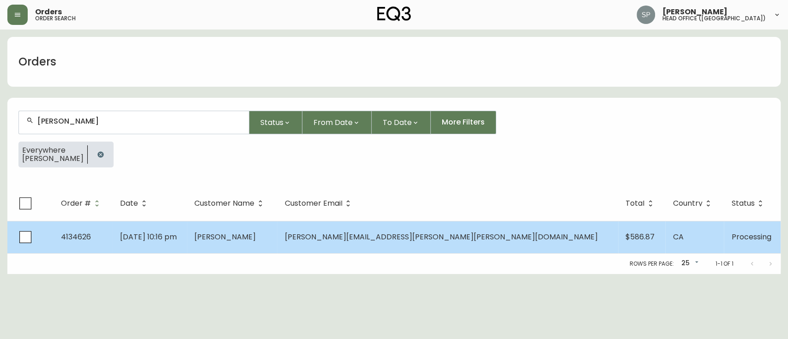
type input "[PERSON_NAME]"
click at [277, 249] on td "[PERSON_NAME]" at bounding box center [232, 237] width 90 height 32
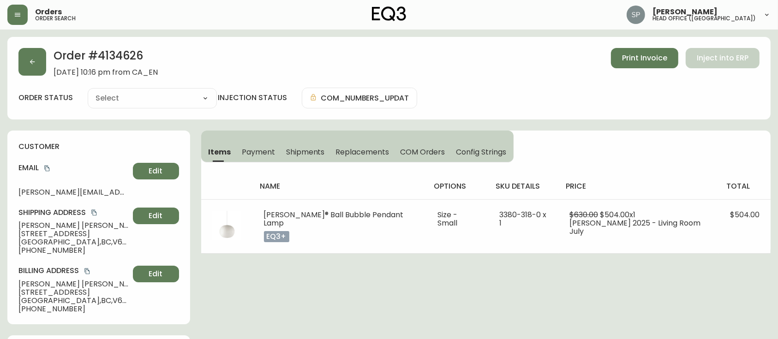
type input "Processing"
select select "PROCESSING"
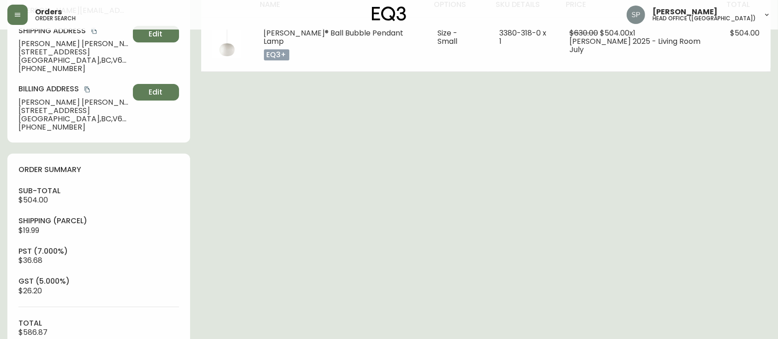
scroll to position [430, 0]
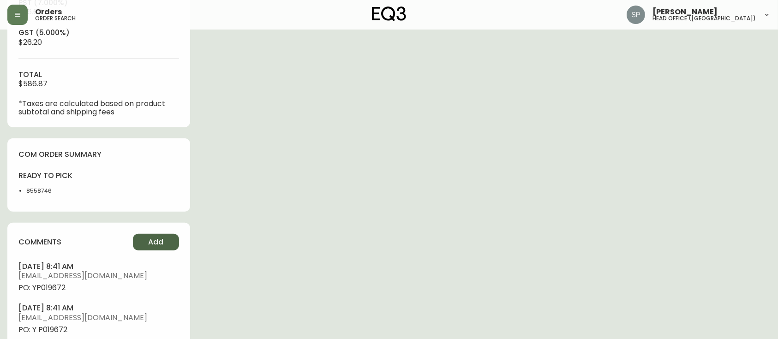
click at [166, 249] on button "Add" at bounding box center [156, 242] width 46 height 17
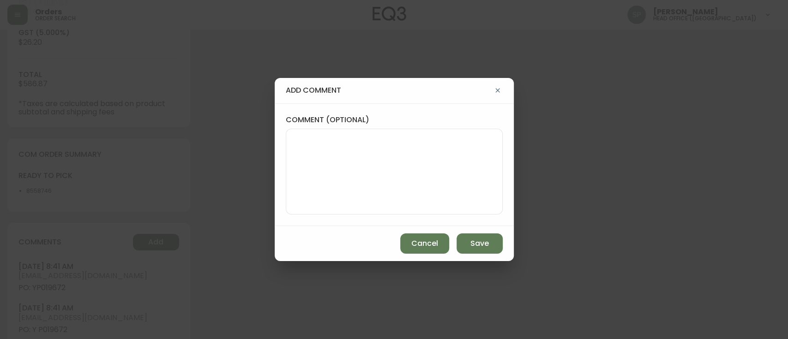
click at [350, 200] on textarea "comment (optional)" at bounding box center [393, 172] width 201 height 74
paste textarea "Planned Delivery Date: [DATE]"
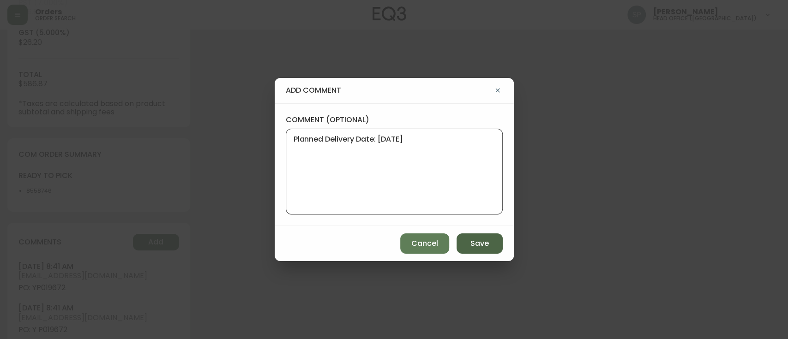
type textarea "Planned Delivery Date: [DATE]"
click at [477, 243] on span "Save" at bounding box center [479, 244] width 18 height 10
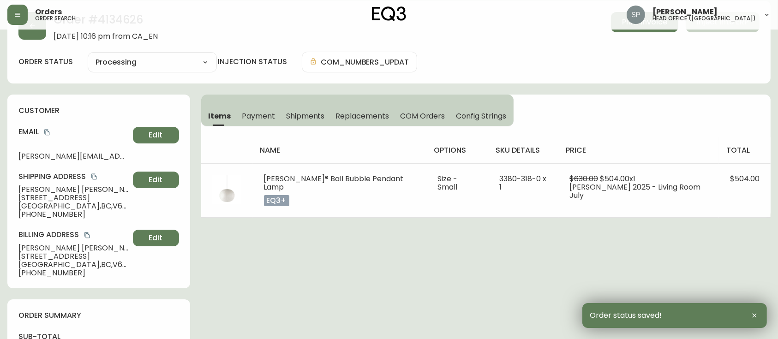
scroll to position [0, 0]
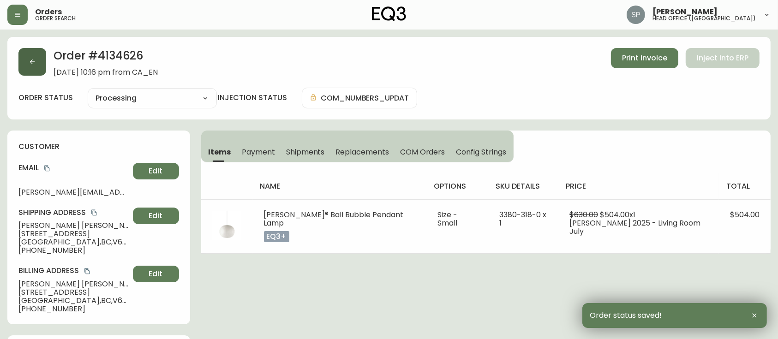
click at [32, 66] on button "button" at bounding box center [32, 62] width 28 height 28
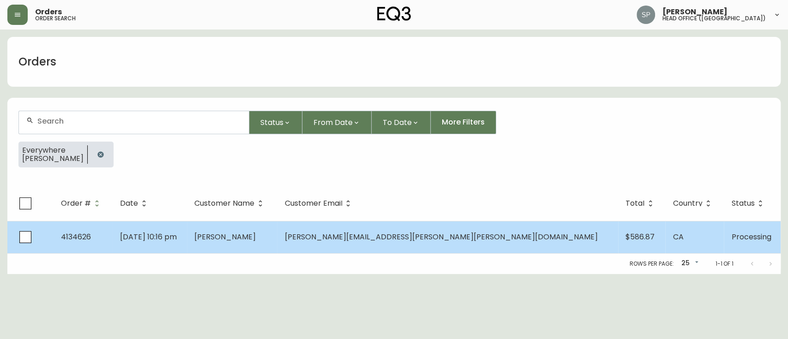
click at [177, 236] on span "[DATE] 10:16 pm" at bounding box center [148, 237] width 57 height 11
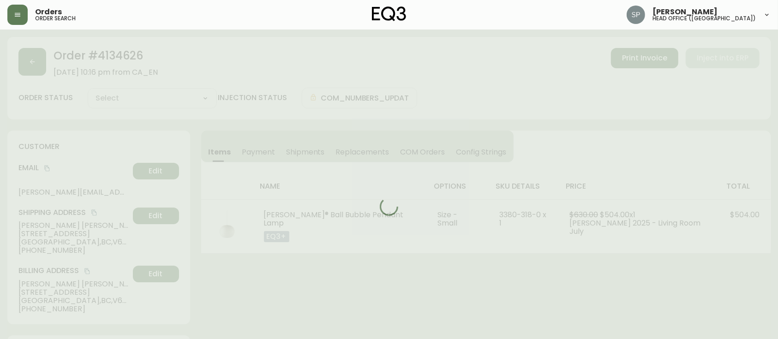
type input "Processing"
select select "PROCESSING"
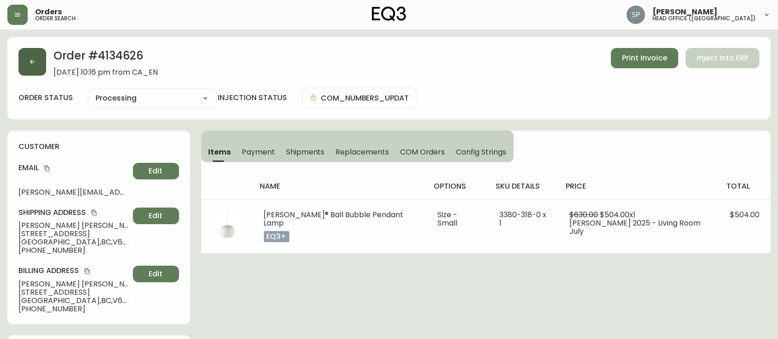
click at [35, 72] on button "button" at bounding box center [32, 62] width 28 height 28
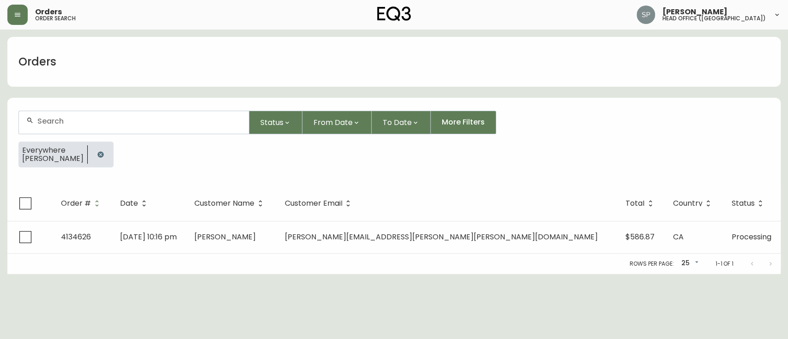
click at [101, 123] on input "text" at bounding box center [139, 121] width 204 height 9
paste input "[PERSON_NAME]"
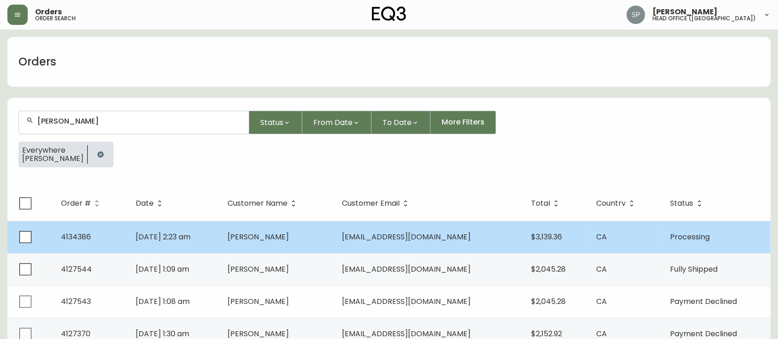
type input "[PERSON_NAME]"
click at [289, 238] on span "[PERSON_NAME]" at bounding box center [257, 237] width 61 height 11
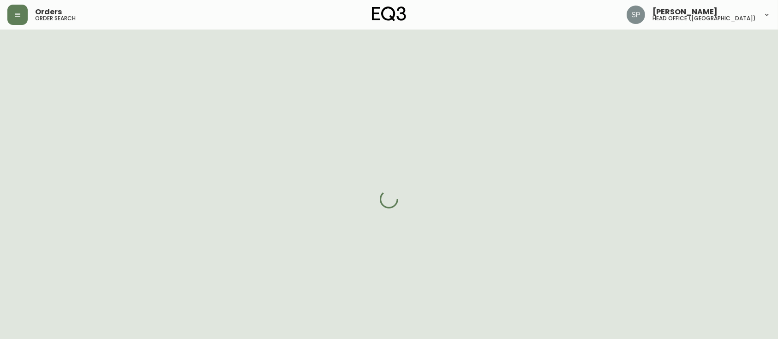
select select "PROCESSING"
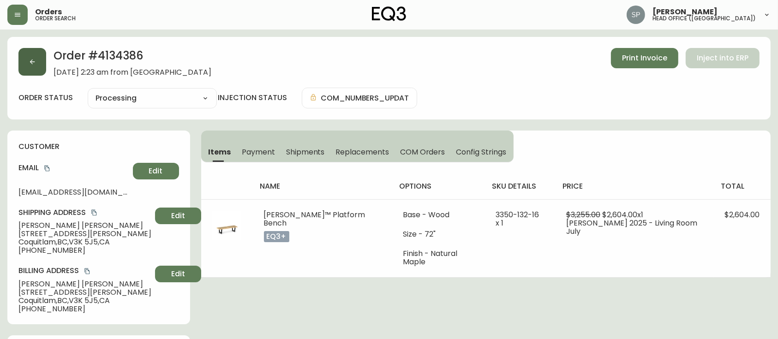
click at [36, 69] on button "button" at bounding box center [32, 62] width 28 height 28
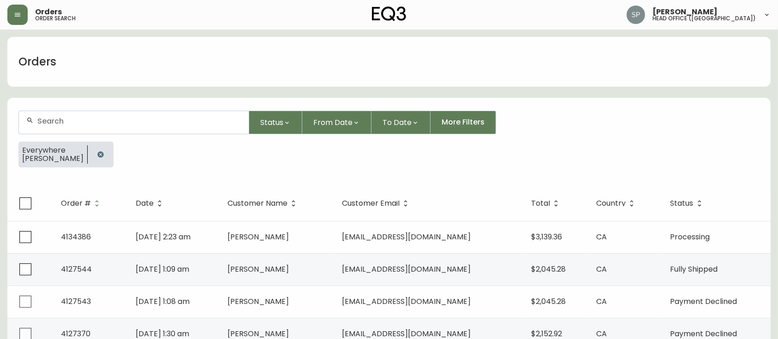
click at [80, 121] on input "text" at bounding box center [139, 121] width 204 height 9
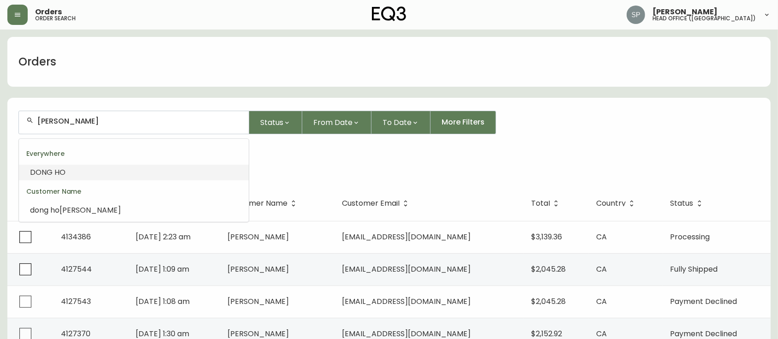
click at [57, 208] on span "ho" at bounding box center [54, 210] width 9 height 11
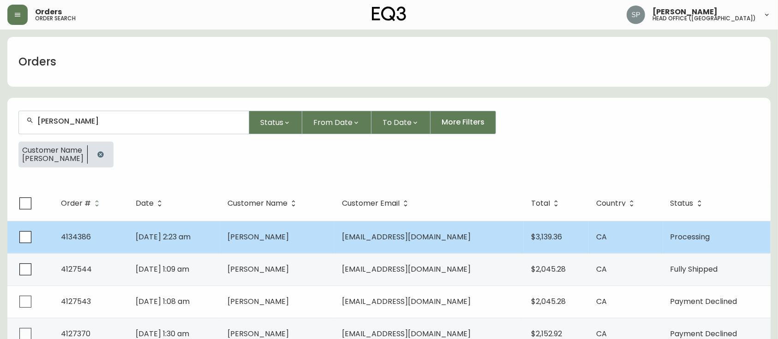
type input "[PERSON_NAME]"
click at [332, 227] on td "[PERSON_NAME]" at bounding box center [277, 237] width 114 height 32
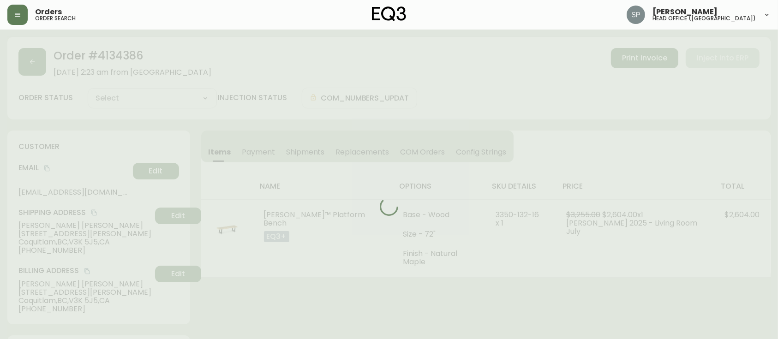
type input "Processing"
select select "PROCESSING"
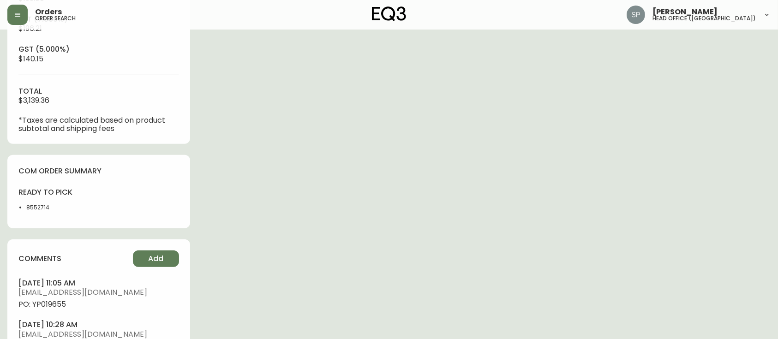
scroll to position [554, 0]
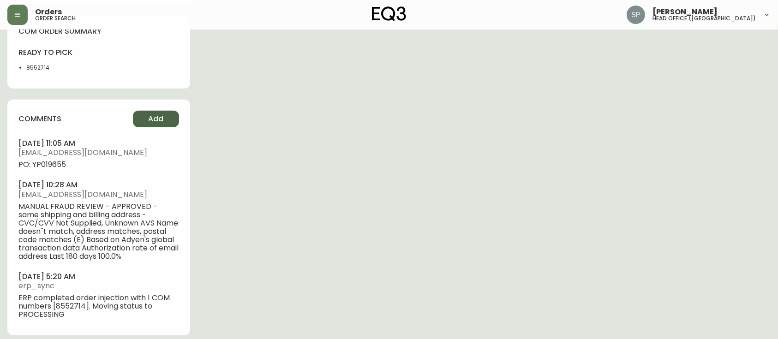
click at [169, 120] on button "Add" at bounding box center [156, 119] width 46 height 17
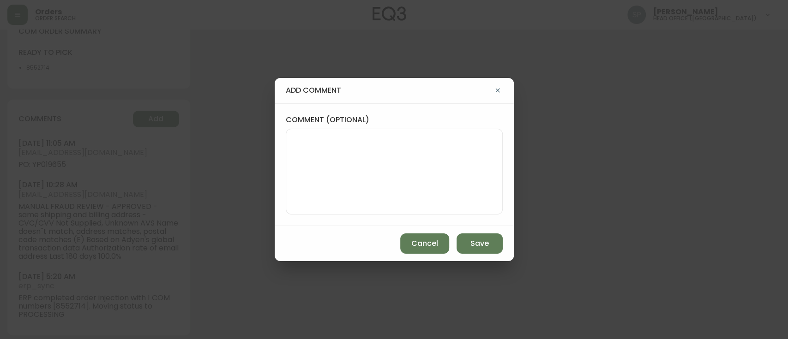
click at [383, 136] on textarea "comment (optional)" at bounding box center [393, 172] width 201 height 74
paste textarea "Planned Delivery Date: [DATE]"
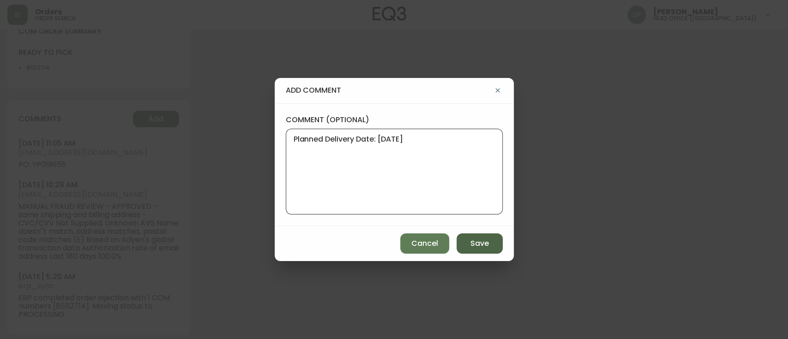
type textarea "Planned Delivery Date: [DATE]"
click at [479, 242] on span "Save" at bounding box center [479, 244] width 18 height 10
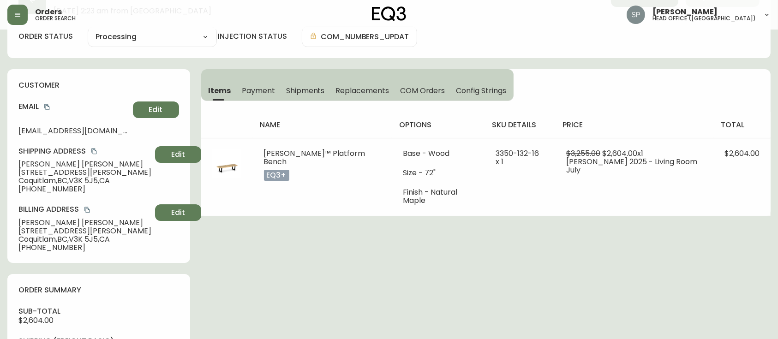
scroll to position [0, 0]
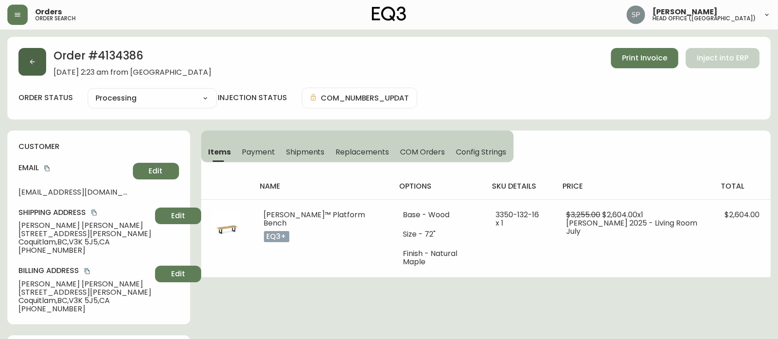
click at [27, 63] on button "button" at bounding box center [32, 62] width 28 height 28
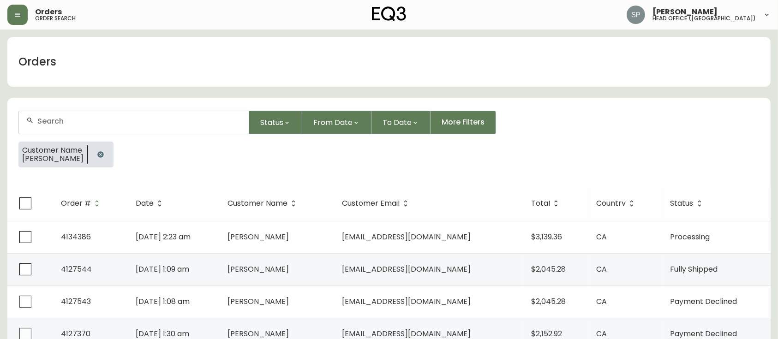
click at [164, 125] on input "text" at bounding box center [139, 121] width 204 height 9
paste input "[PERSON_NAME]"
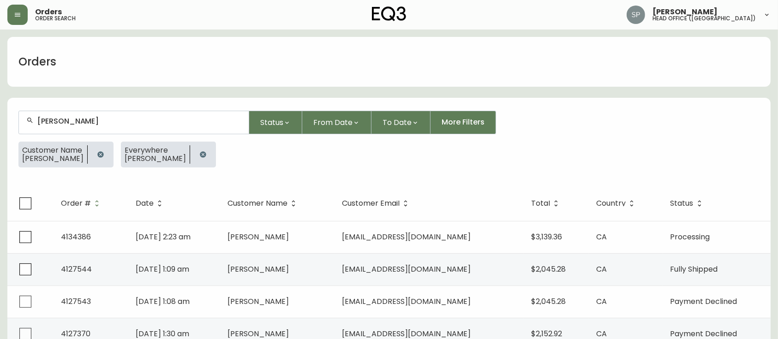
type input "[PERSON_NAME]"
click at [100, 153] on icon "button" at bounding box center [100, 154] width 7 height 7
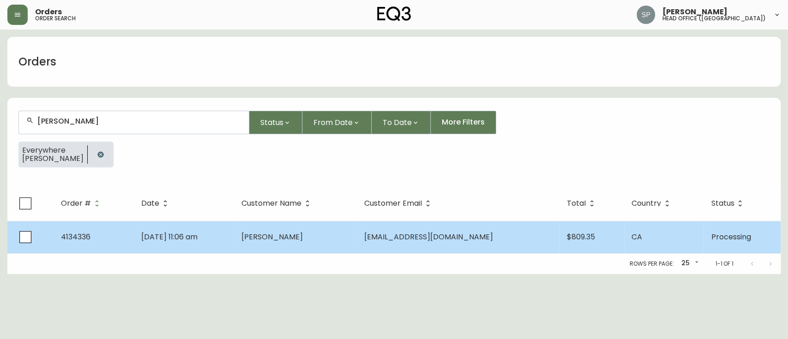
click at [234, 244] on td "[DATE] 11:06 am" at bounding box center [184, 237] width 101 height 32
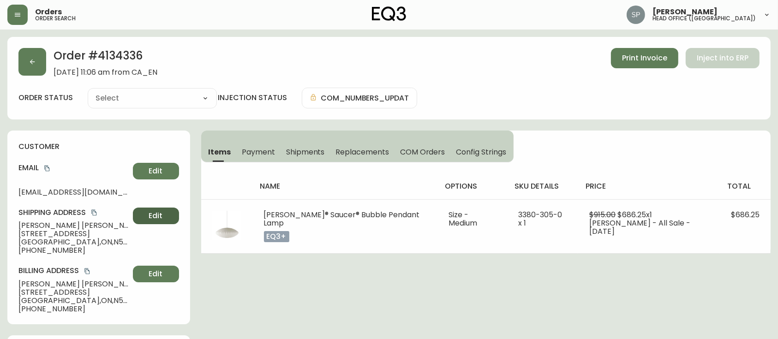
type input "Processing"
select select "PROCESSING"
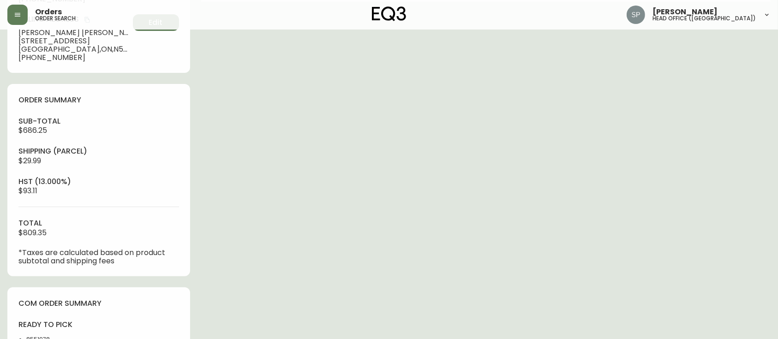
scroll to position [369, 0]
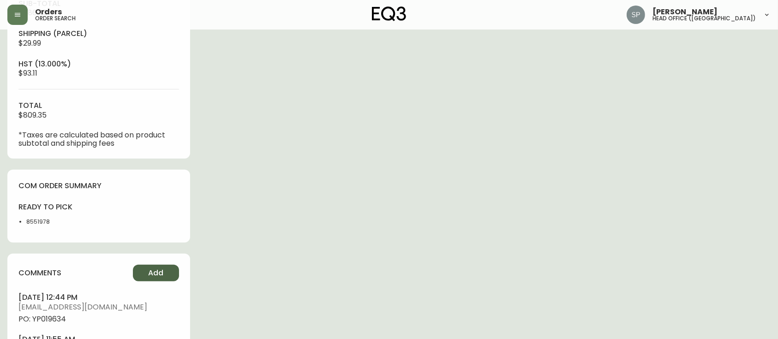
click at [166, 278] on button "Add" at bounding box center [156, 273] width 46 height 17
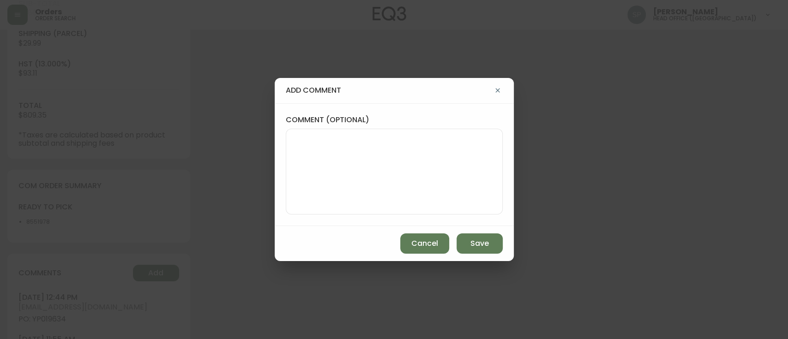
click at [457, 209] on div at bounding box center [394, 172] width 217 height 86
paste textarea "Planned Delivery Date: [DATE]"
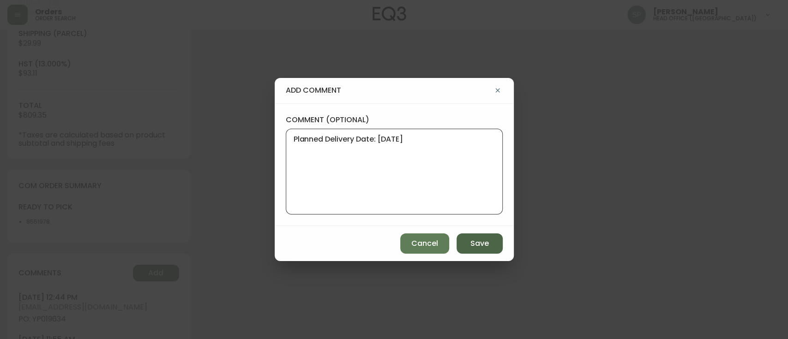
type textarea "Planned Delivery Date: [DATE]"
click at [479, 246] on span "Save" at bounding box center [479, 244] width 18 height 10
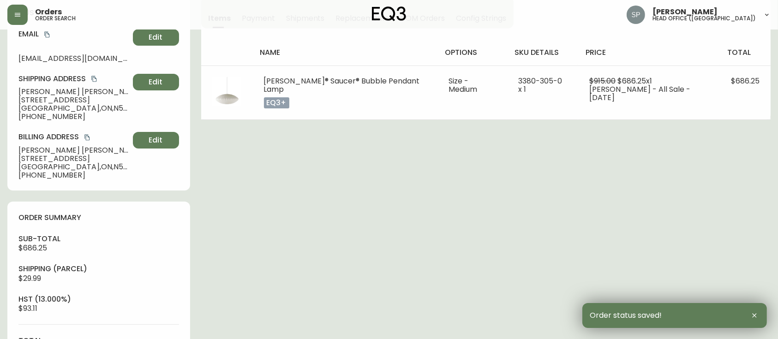
scroll to position [0, 0]
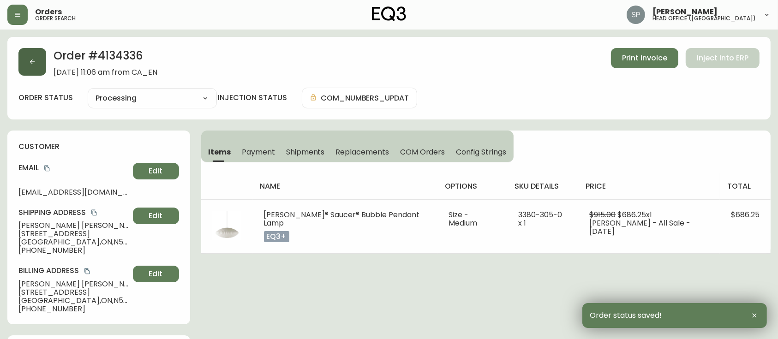
click at [37, 66] on button "button" at bounding box center [32, 62] width 28 height 28
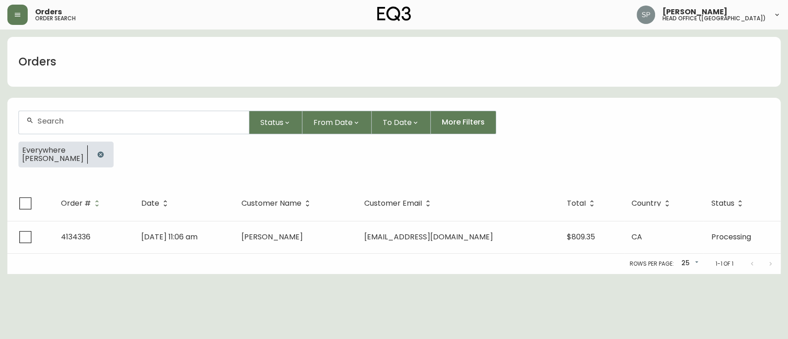
click at [137, 128] on div at bounding box center [134, 122] width 230 height 23
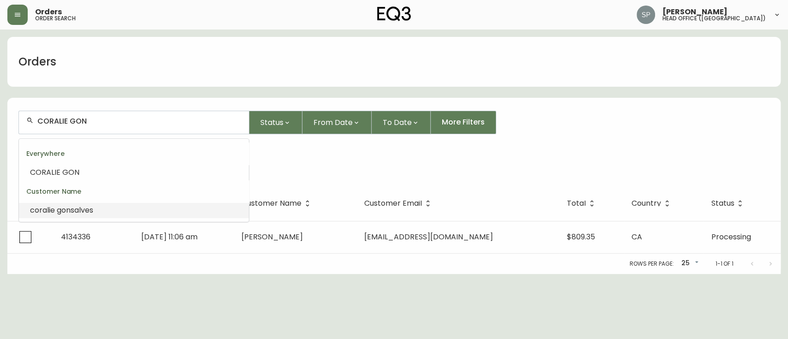
click at [102, 209] on li "coralie gon salves" at bounding box center [134, 211] width 230 height 16
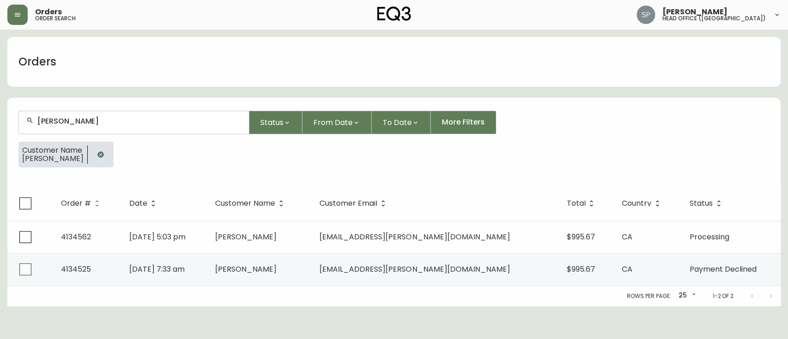
type input "[PERSON_NAME]"
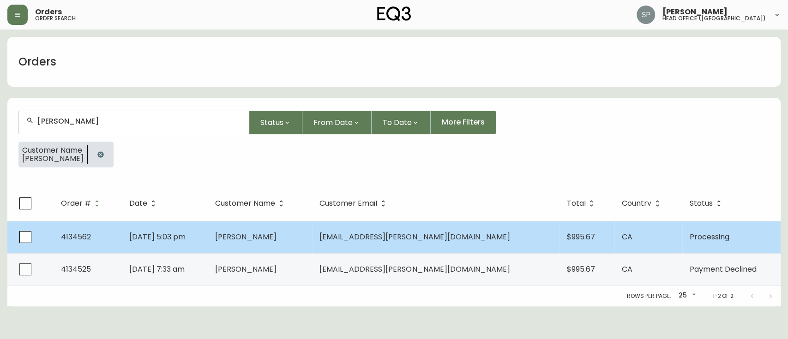
click at [208, 234] on td "[DATE] 5:03 pm" at bounding box center [165, 237] width 86 height 32
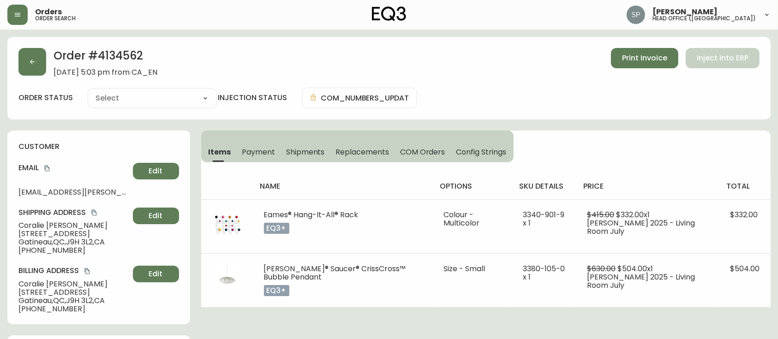
type input "Processing"
select select "PROCESSING"
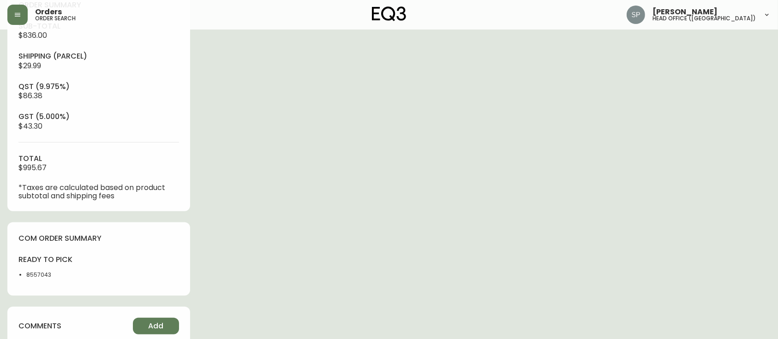
scroll to position [369, 0]
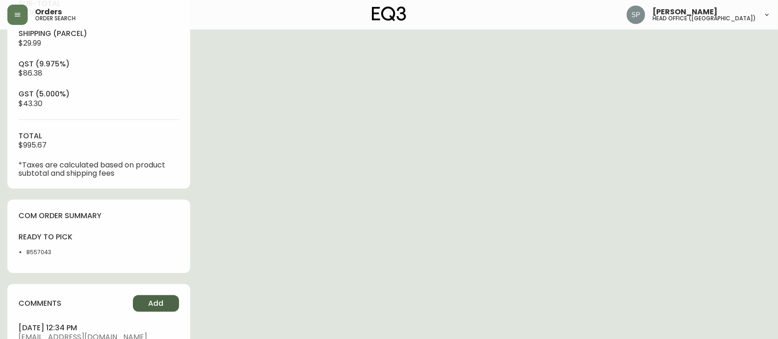
click at [149, 304] on span "Add" at bounding box center [155, 303] width 15 height 10
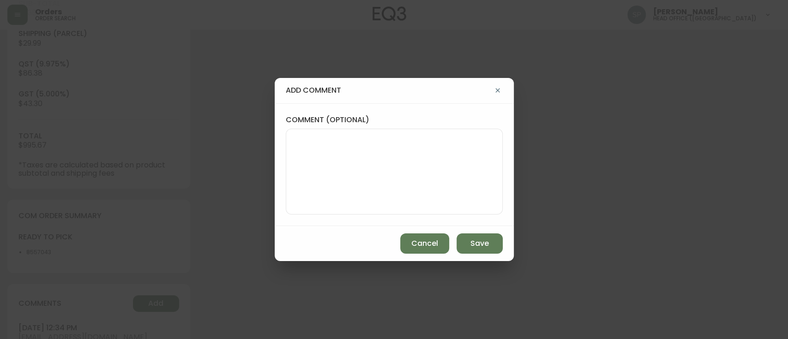
click at [384, 208] on textarea "comment (optional)" at bounding box center [393, 172] width 201 height 74
paste textarea "Planned Delivery Date: [DATE]"
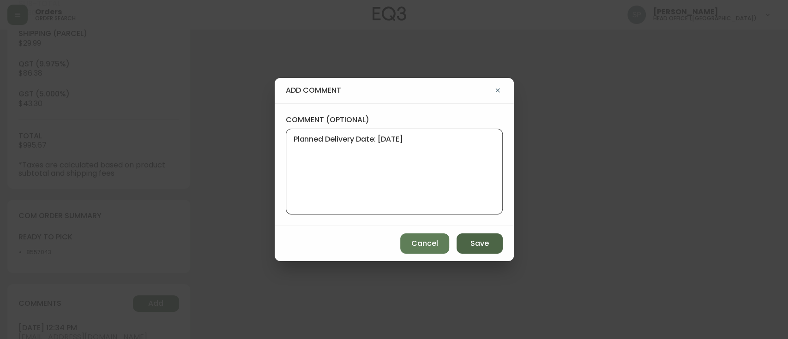
type textarea "Planned Delivery Date: [DATE]"
click at [473, 241] on span "Save" at bounding box center [479, 244] width 18 height 10
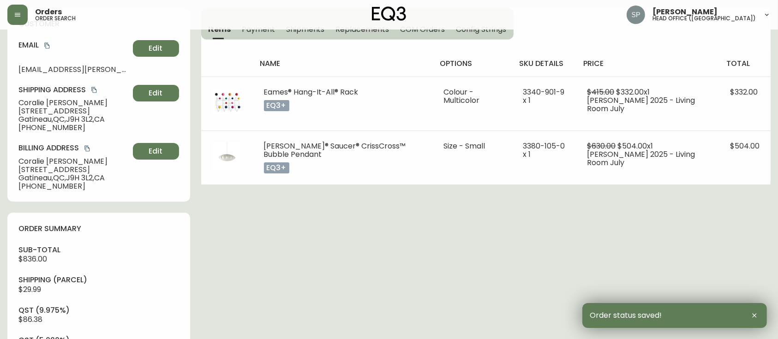
scroll to position [0, 0]
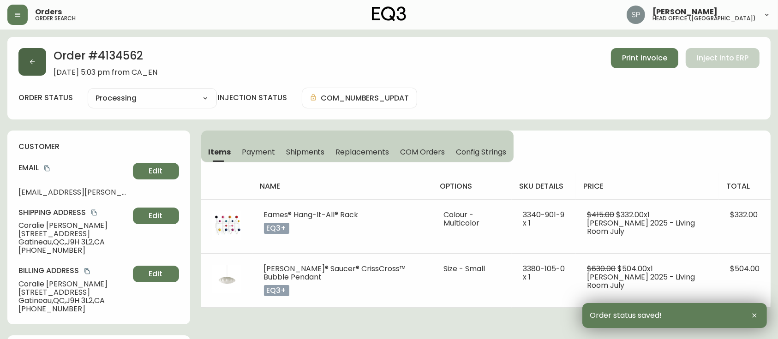
click at [36, 62] on button "button" at bounding box center [32, 62] width 28 height 28
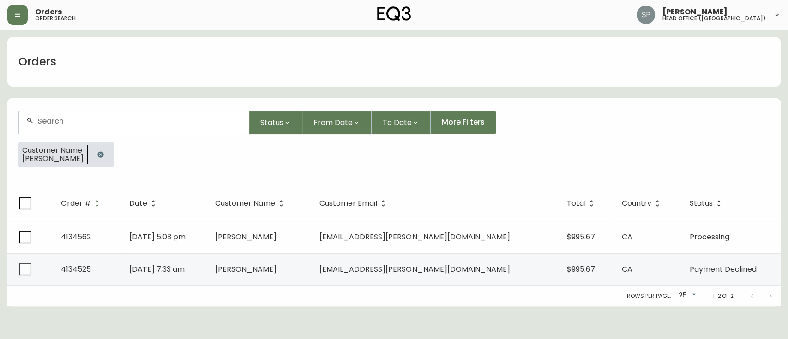
click at [101, 123] on input "text" at bounding box center [139, 121] width 204 height 9
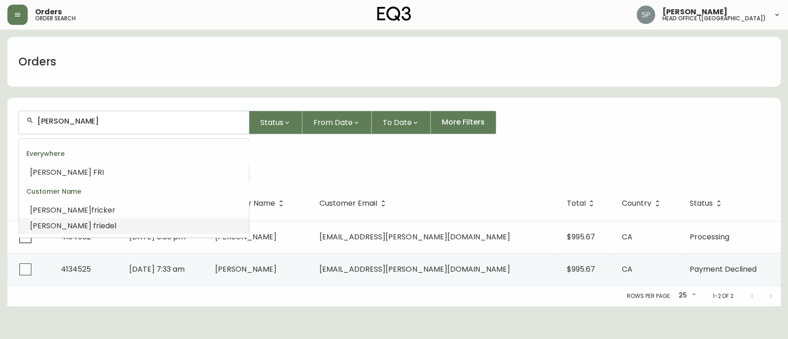
click at [73, 224] on li "[PERSON_NAME] fri [PERSON_NAME]" at bounding box center [134, 226] width 230 height 16
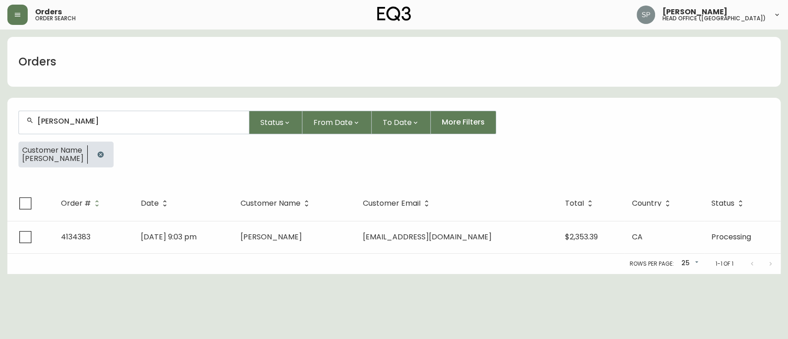
type input "[PERSON_NAME]"
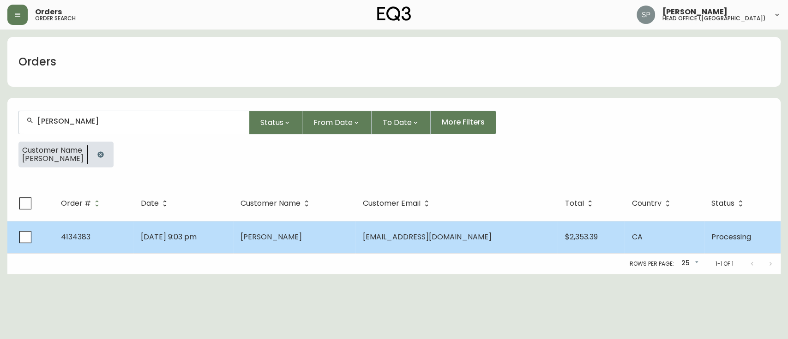
click at [197, 233] on span "[DATE] 9:03 pm" at bounding box center [169, 237] width 56 height 11
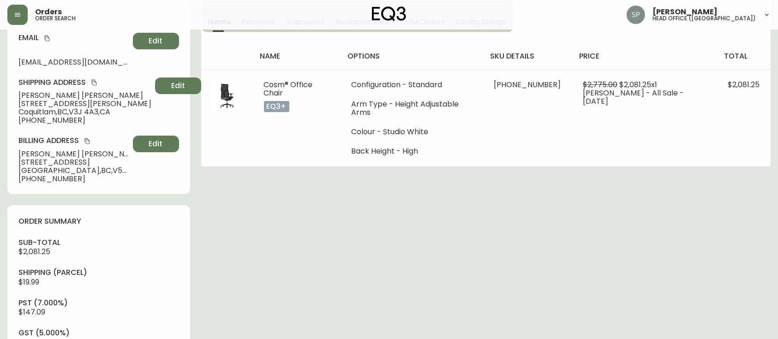
type input "Processing"
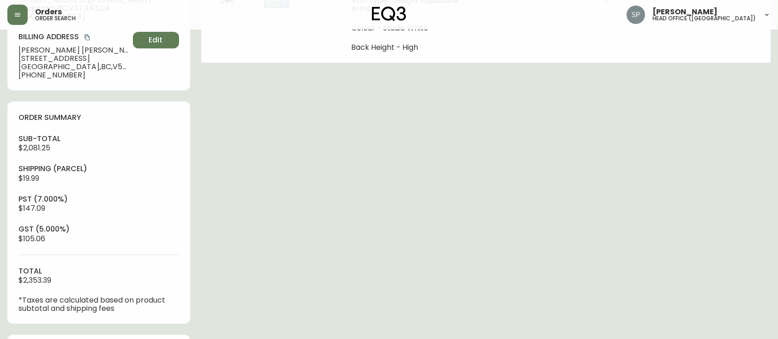
select select "PROCESSING"
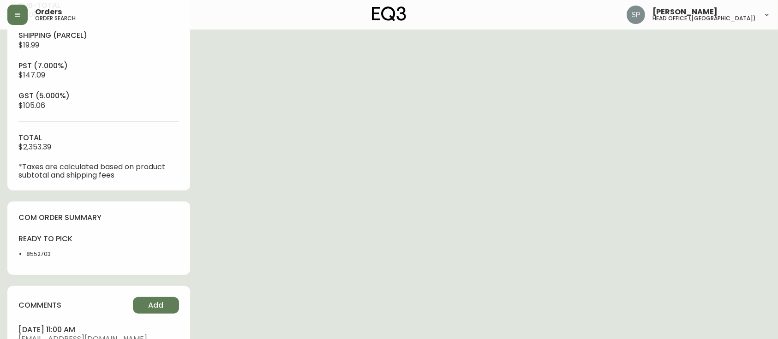
scroll to position [369, 0]
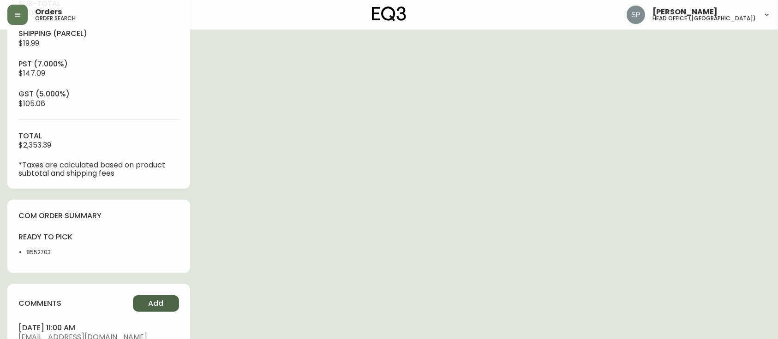
click at [161, 302] on span "Add" at bounding box center [155, 303] width 15 height 10
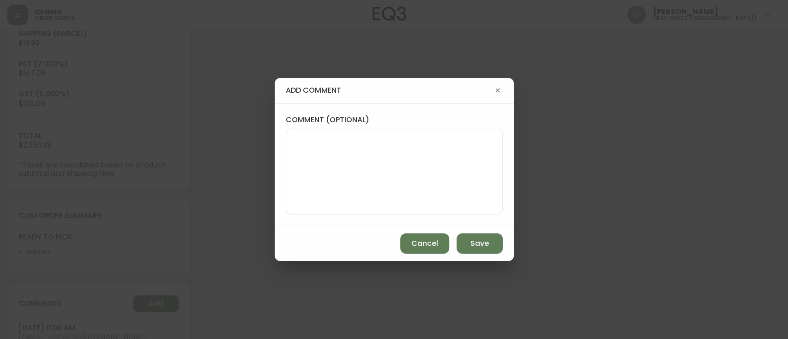
click at [352, 199] on textarea "comment (optional)" at bounding box center [393, 172] width 201 height 74
paste textarea "Planned Delivery Date: [DATE]"
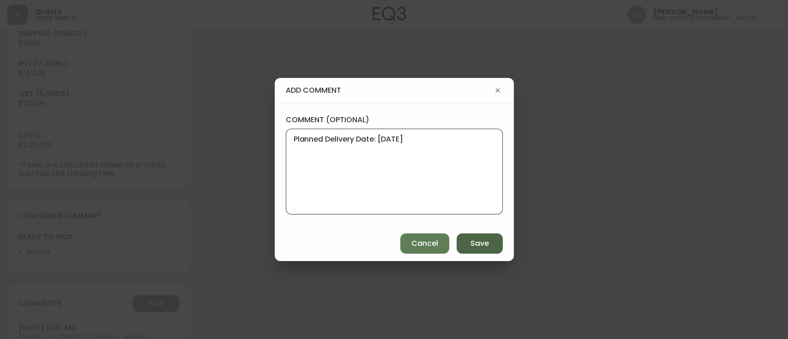
type textarea "Planned Delivery Date: [DATE]"
click at [483, 245] on span "Save" at bounding box center [479, 244] width 18 height 10
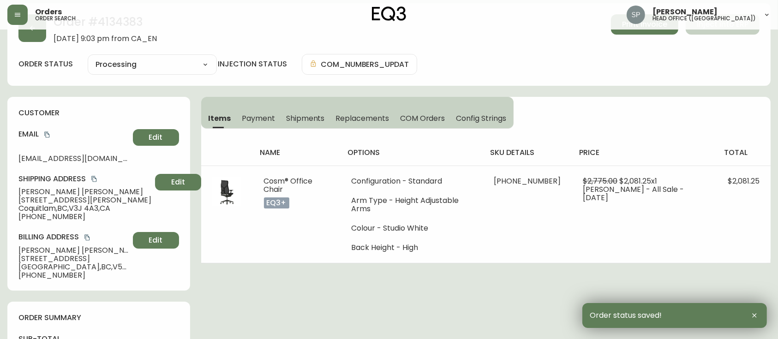
scroll to position [0, 0]
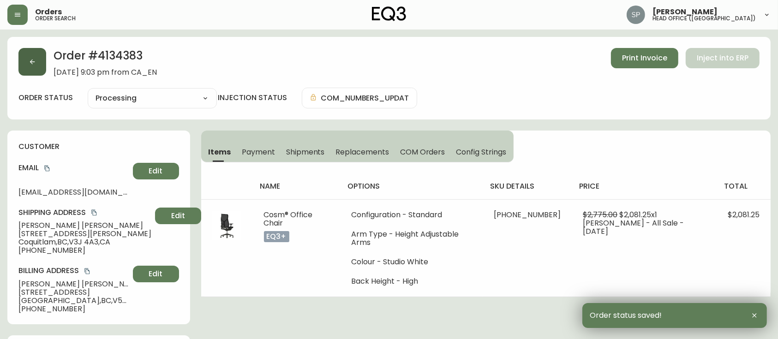
click at [33, 62] on icon "button" at bounding box center [32, 61] width 7 height 7
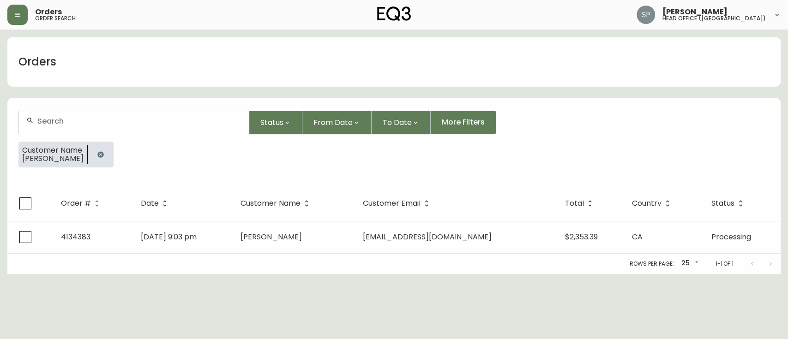
click at [130, 125] on input "text" at bounding box center [139, 121] width 204 height 9
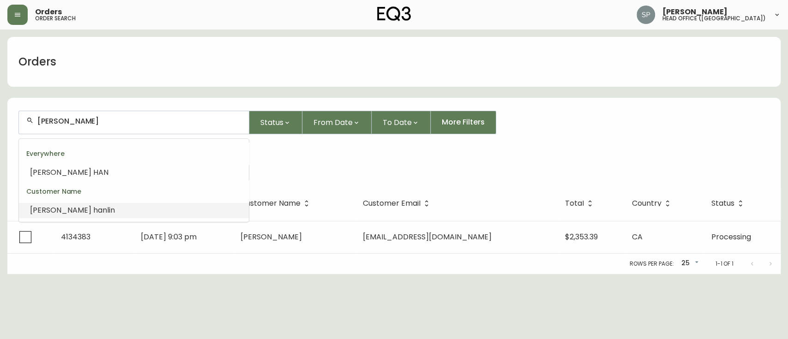
click at [91, 212] on li "[PERSON_NAME] [PERSON_NAME]" at bounding box center [134, 211] width 230 height 16
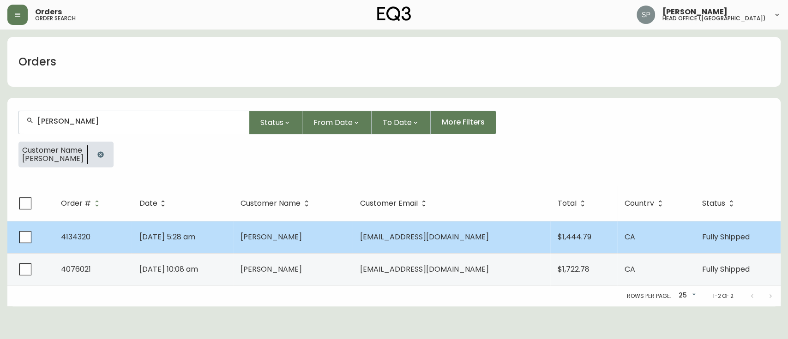
type input "[PERSON_NAME]"
click at [276, 230] on td "[PERSON_NAME]" at bounding box center [292, 237] width 119 height 32
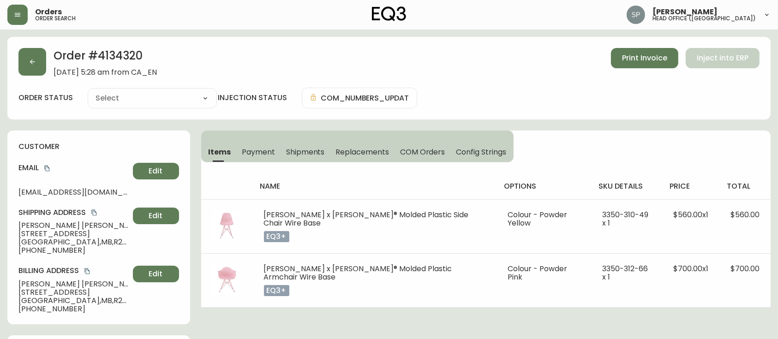
type input "Fully Shipped"
select select "FULLY_SHIPPED"
click at [134, 60] on h2 "Order # 4134320" at bounding box center [105, 58] width 103 height 20
copy h2 "4134320"
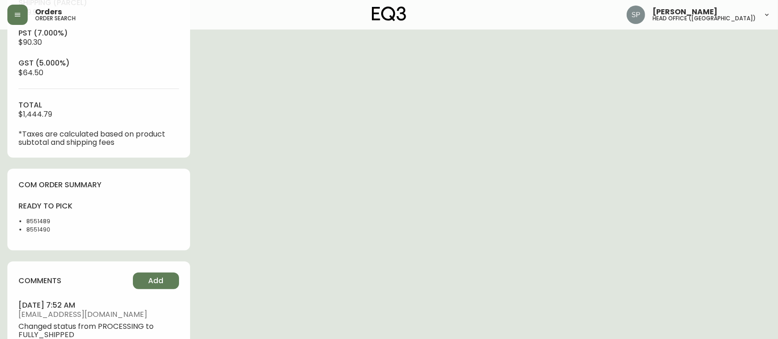
scroll to position [430, 0]
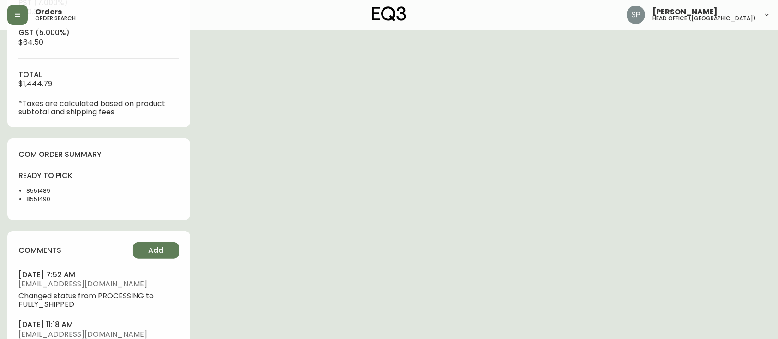
click at [36, 201] on li "8551490" at bounding box center [59, 199] width 67 height 8
copy li "8551490"
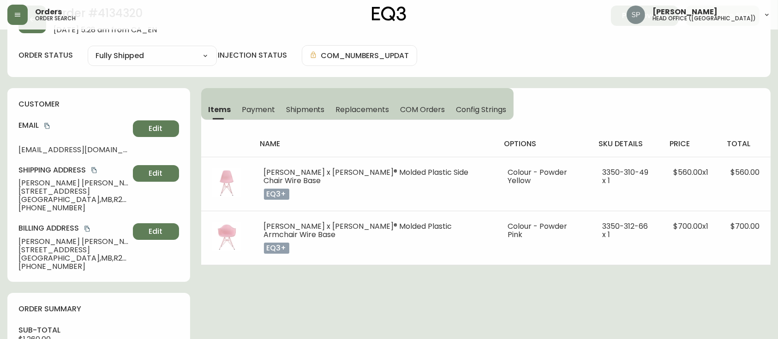
scroll to position [0, 0]
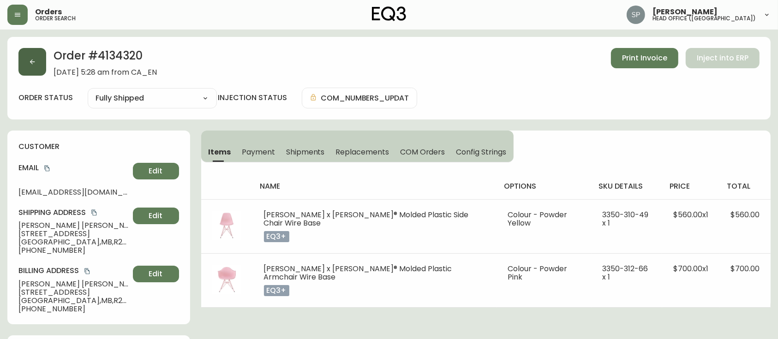
click at [36, 66] on button "button" at bounding box center [32, 62] width 28 height 28
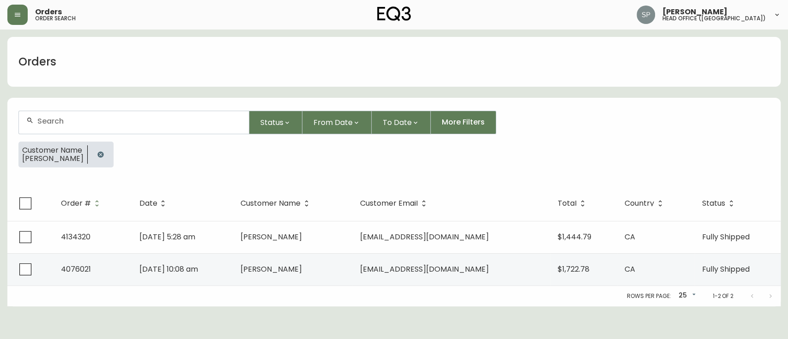
drag, startPoint x: 125, startPoint y: 122, endPoint x: 96, endPoint y: 126, distance: 29.4
click at [124, 122] on input "text" at bounding box center [139, 121] width 204 height 9
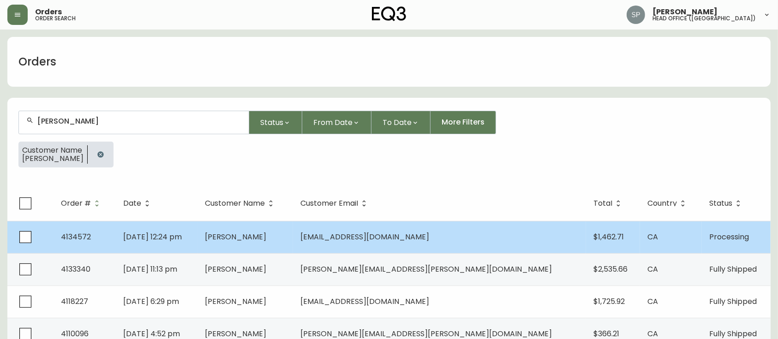
type input "[PERSON_NAME]"
click at [383, 236] on span "[EMAIL_ADDRESS][DOMAIN_NAME]" at bounding box center [364, 237] width 129 height 11
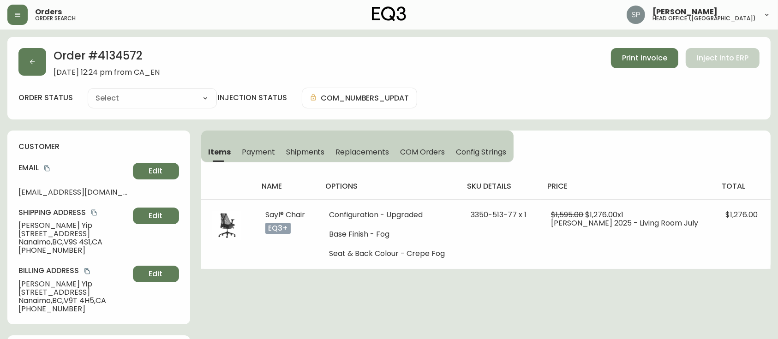
type input "Processing"
select select "PROCESSING"
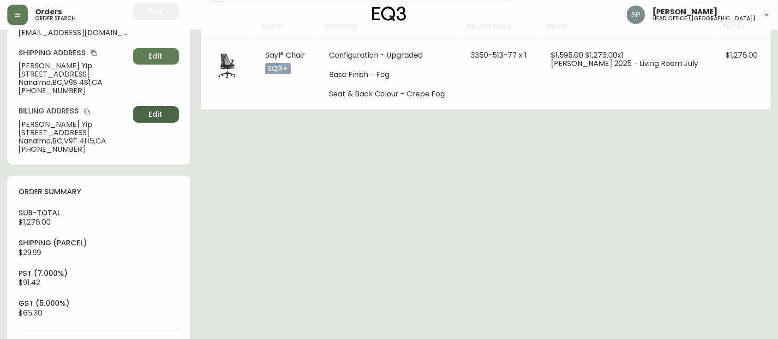
scroll to position [369, 0]
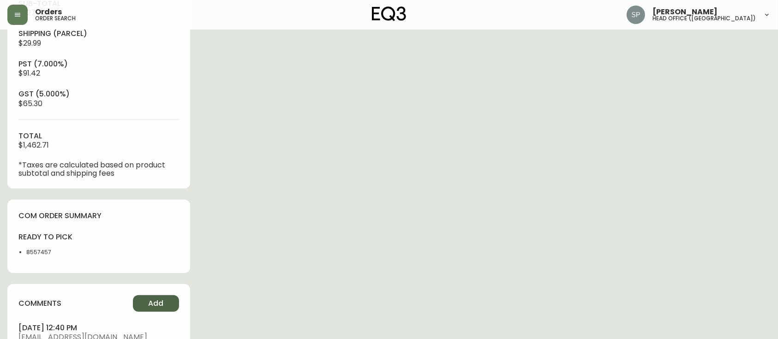
click at [157, 298] on button "Add" at bounding box center [156, 303] width 46 height 17
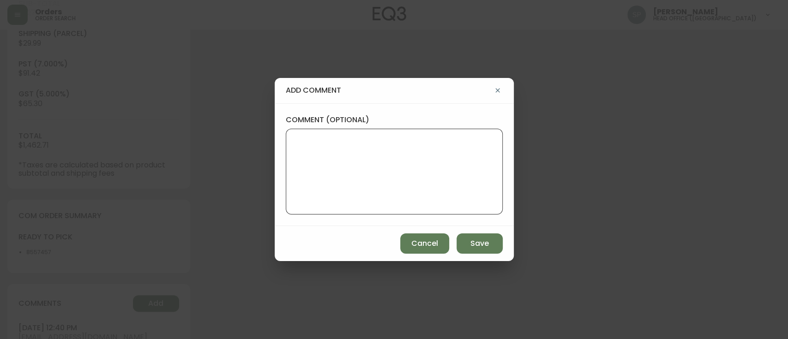
click at [400, 198] on textarea "comment (optional)" at bounding box center [393, 172] width 201 height 74
paste textarea "Planned Delivery Date: [DATE]"
type textarea "Planned Delivery Date: [DATE]"
click at [471, 245] on span "Save" at bounding box center [479, 244] width 18 height 10
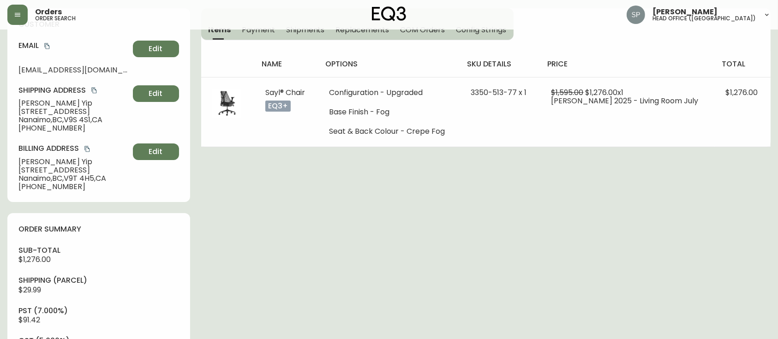
scroll to position [0, 0]
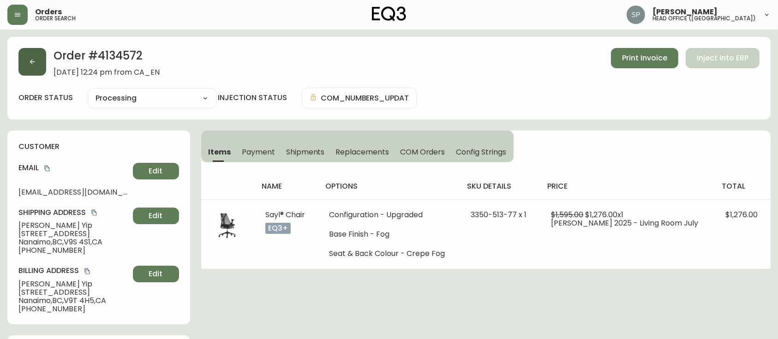
click at [32, 67] on button "button" at bounding box center [32, 62] width 28 height 28
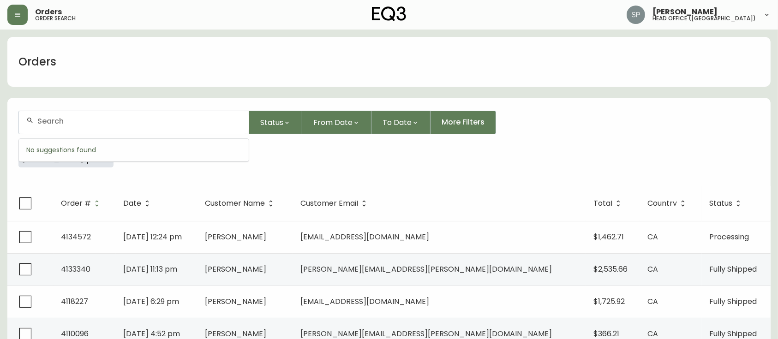
click at [103, 125] on input "text" at bounding box center [139, 121] width 204 height 9
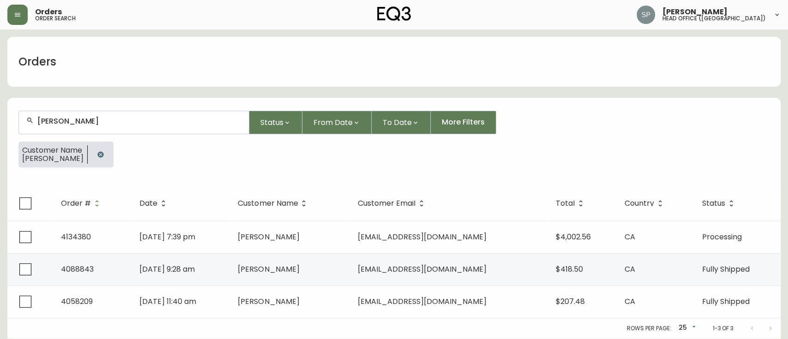
type input "[PERSON_NAME]"
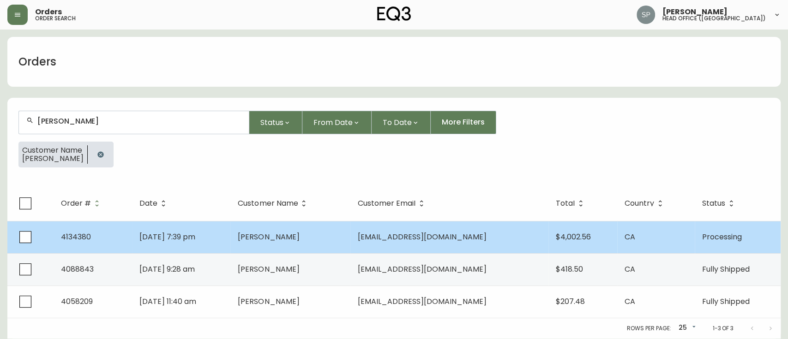
click at [262, 233] on td "[PERSON_NAME]" at bounding box center [289, 237] width 119 height 32
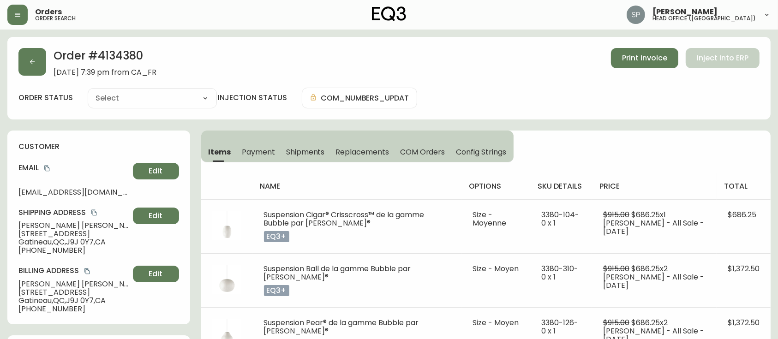
type input "Processing"
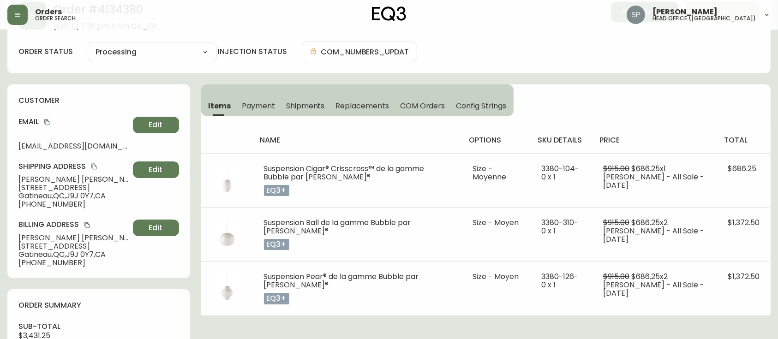
select select "PROCESSING"
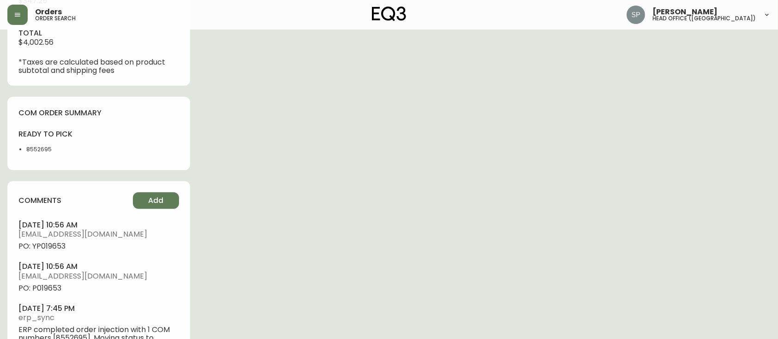
scroll to position [492, 0]
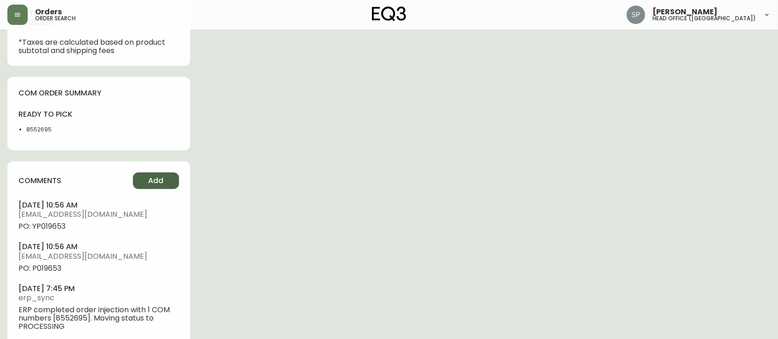
click at [161, 183] on span "Add" at bounding box center [155, 181] width 15 height 10
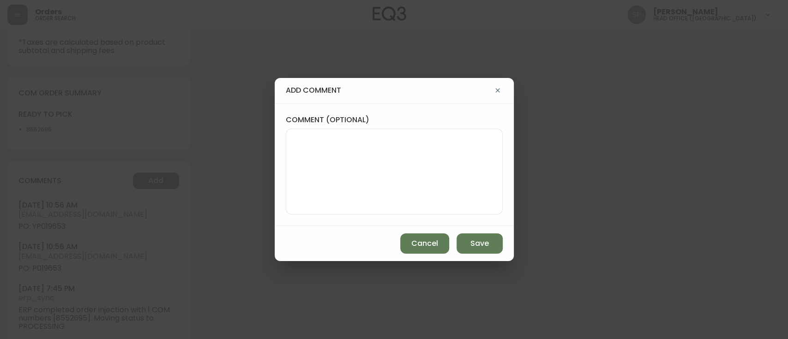
click at [406, 163] on textarea "comment (optional)" at bounding box center [393, 172] width 201 height 74
paste textarea "Planned Delivery Date: [DATE]"
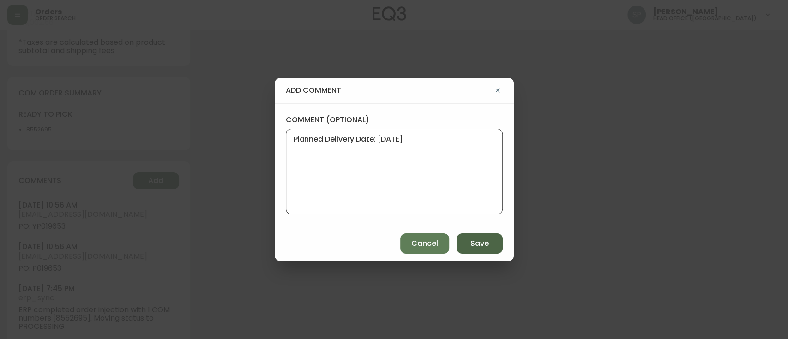
type textarea "Planned Delivery Date: [DATE]"
click at [483, 244] on span "Save" at bounding box center [479, 244] width 18 height 10
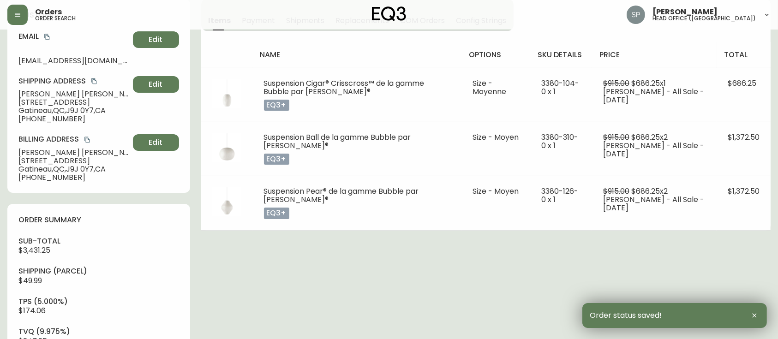
scroll to position [0, 0]
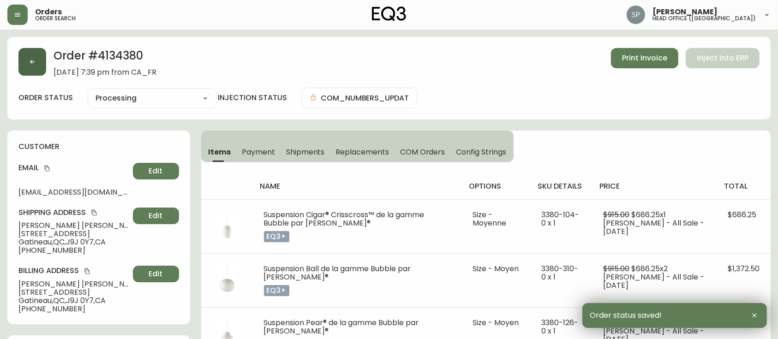
click at [26, 60] on button "button" at bounding box center [32, 62] width 28 height 28
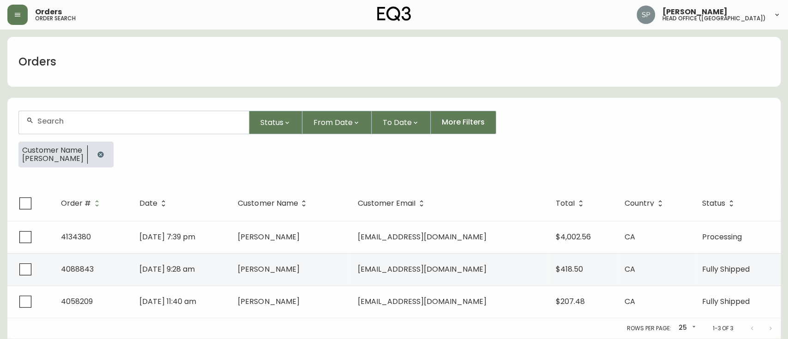
click at [143, 128] on div at bounding box center [134, 122] width 230 height 23
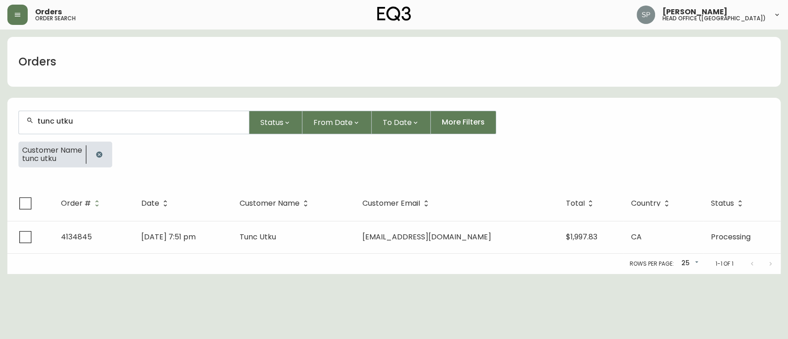
type input "tunc utku"
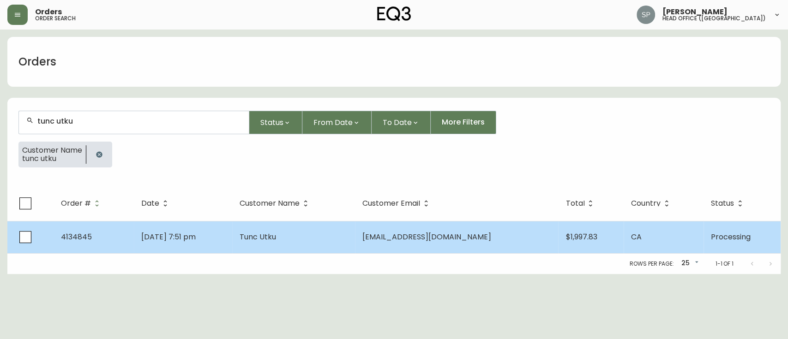
click at [232, 234] on td "[DATE] 7:51 pm" at bounding box center [183, 237] width 98 height 32
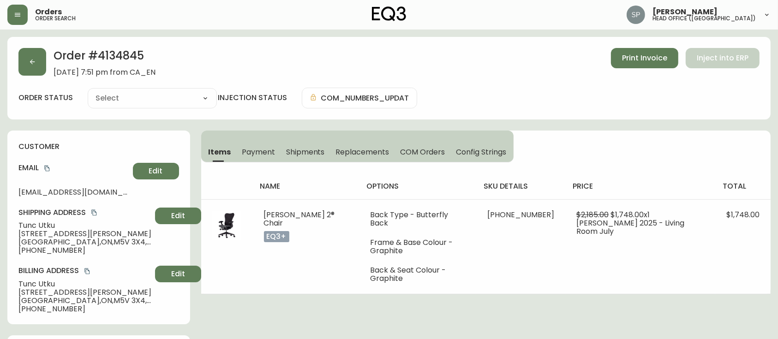
type input "Processing"
select select "PROCESSING"
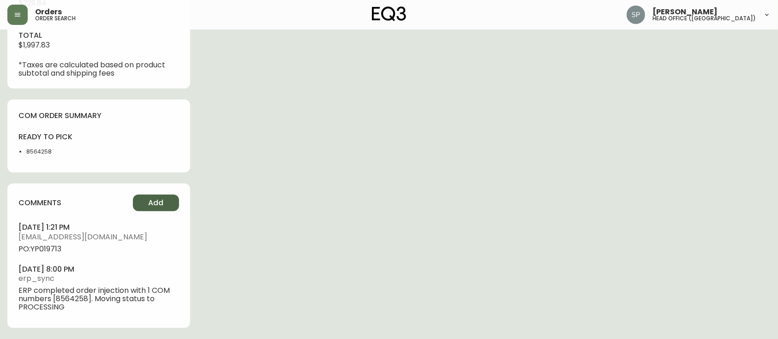
scroll to position [441, 0]
click at [162, 199] on span "Add" at bounding box center [155, 203] width 15 height 10
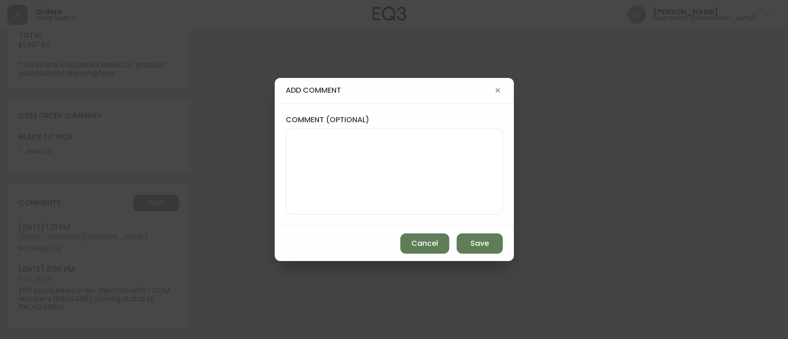
click at [407, 178] on textarea "comment (optional)" at bounding box center [393, 172] width 201 height 74
paste textarea "Planned Delivery Date: [DATE]"
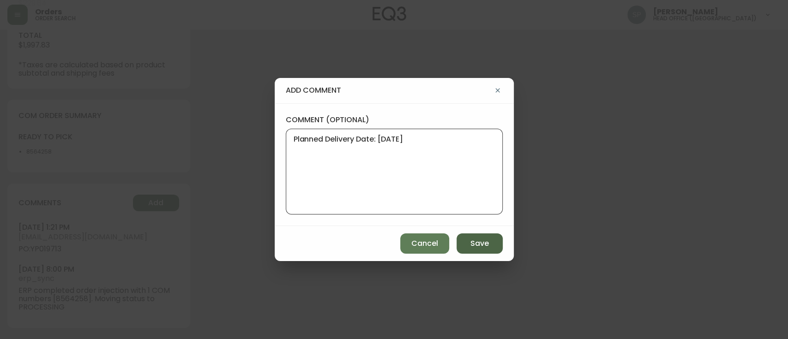
type textarea "Planned Delivery Date: [DATE]"
click at [476, 248] on span "Save" at bounding box center [479, 244] width 18 height 10
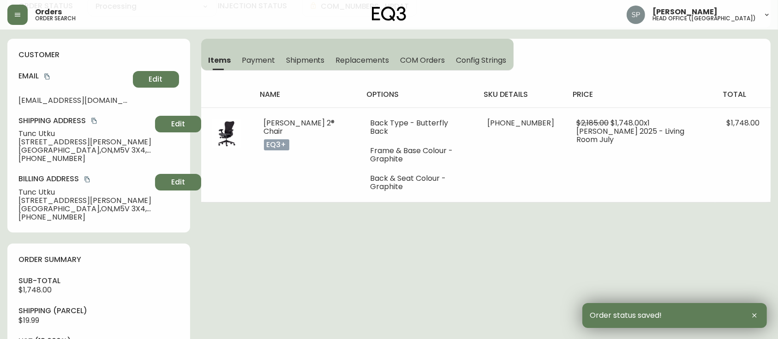
scroll to position [0, 0]
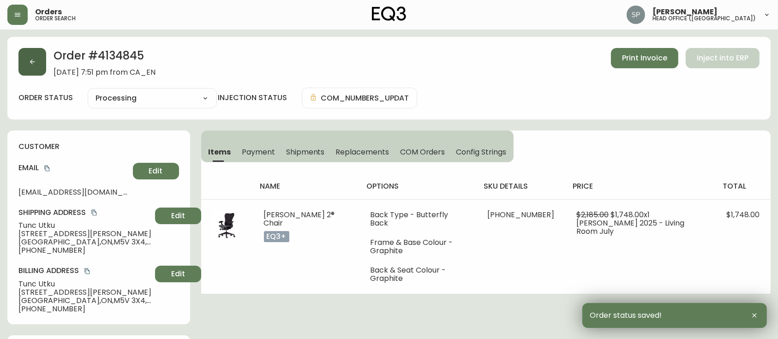
click at [34, 66] on button "button" at bounding box center [32, 62] width 28 height 28
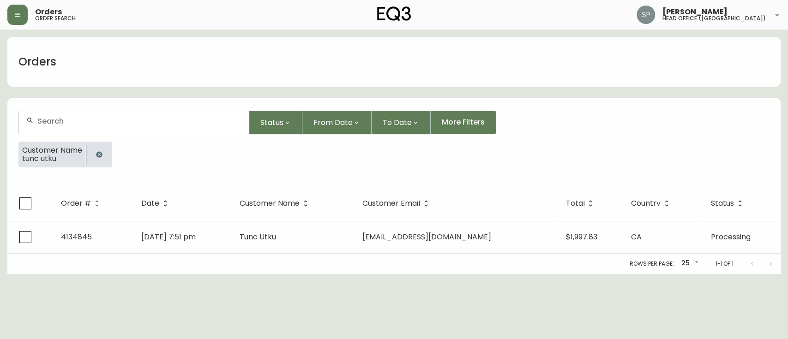
click at [95, 118] on input "text" at bounding box center [139, 121] width 204 height 9
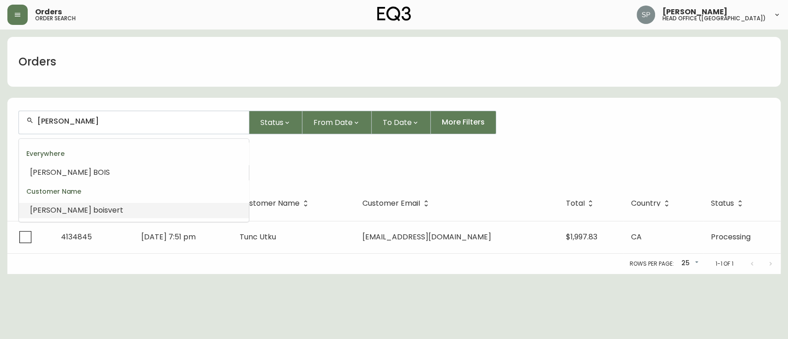
click at [108, 207] on li "[PERSON_NAME] vert" at bounding box center [134, 211] width 230 height 16
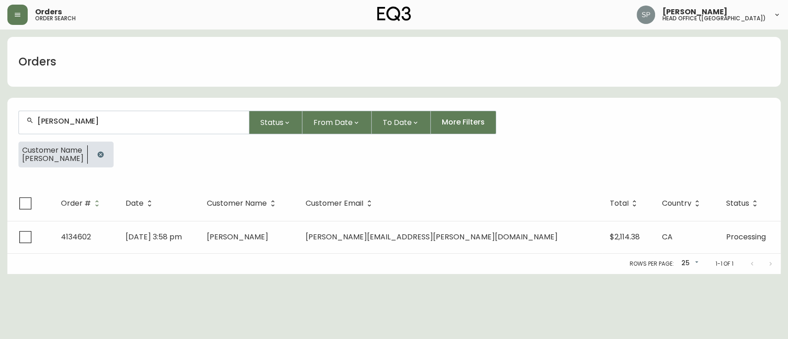
type input "[PERSON_NAME]"
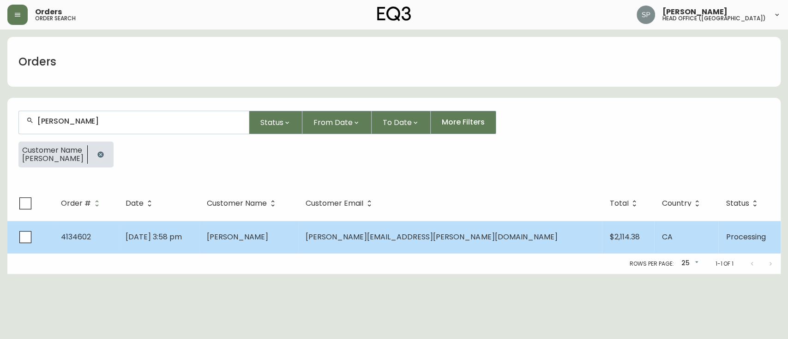
click at [199, 232] on td "[DATE] 3:58 pm" at bounding box center [158, 237] width 81 height 32
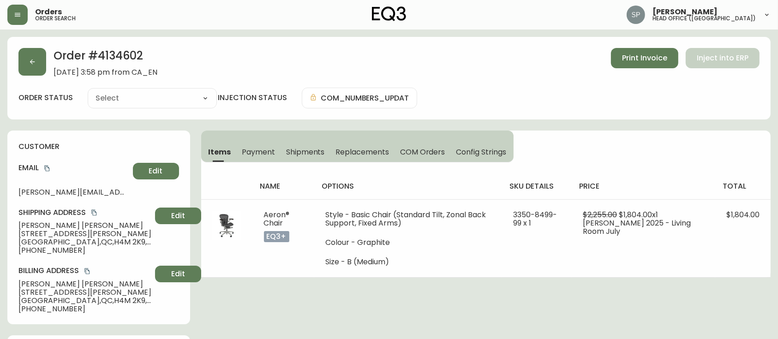
type input "Processing"
select select "PROCESSING"
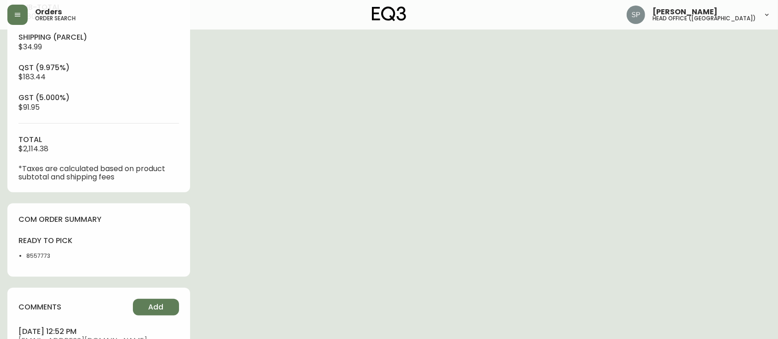
scroll to position [369, 0]
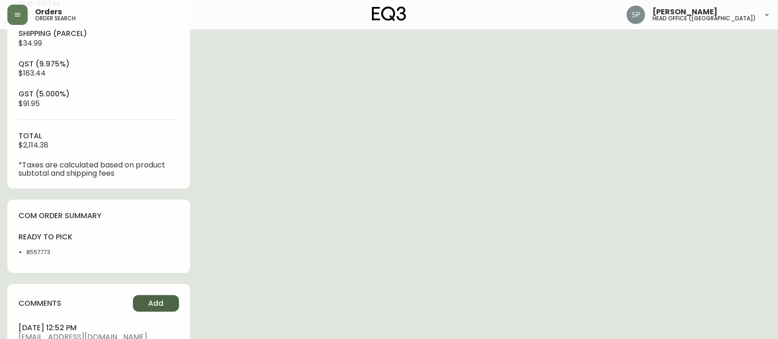
click at [159, 308] on span "Add" at bounding box center [155, 303] width 15 height 10
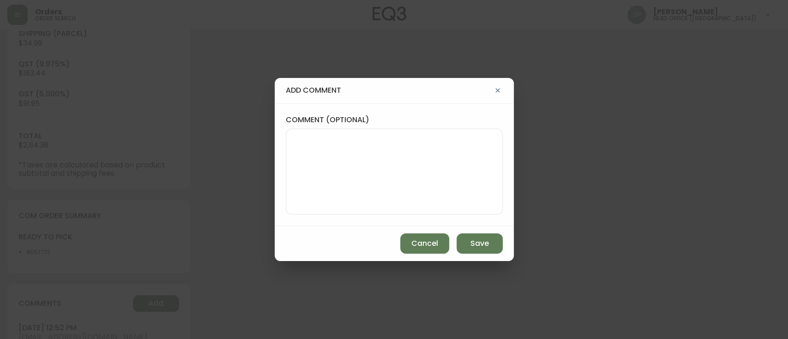
click at [391, 180] on textarea "comment (optional)" at bounding box center [393, 172] width 201 height 74
paste textarea "Planned Delivery Date: [DATE]"
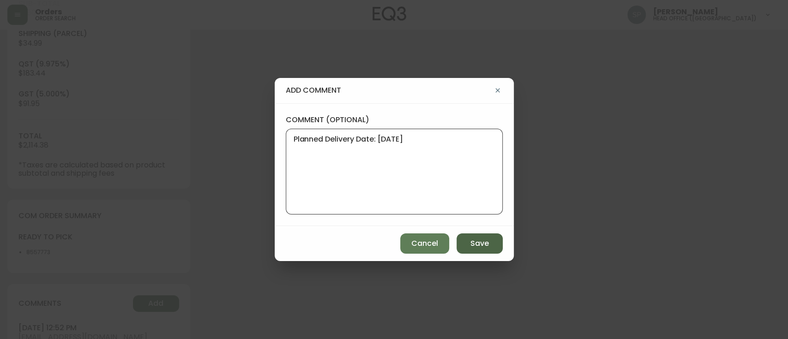
type textarea "Planned Delivery Date: [DATE]"
click at [473, 239] on span "Save" at bounding box center [479, 244] width 18 height 10
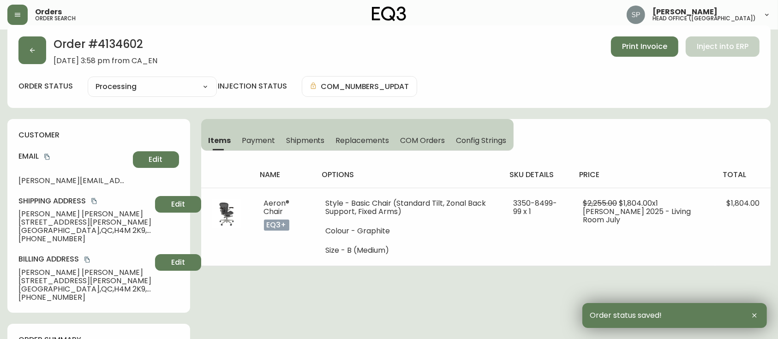
scroll to position [0, 0]
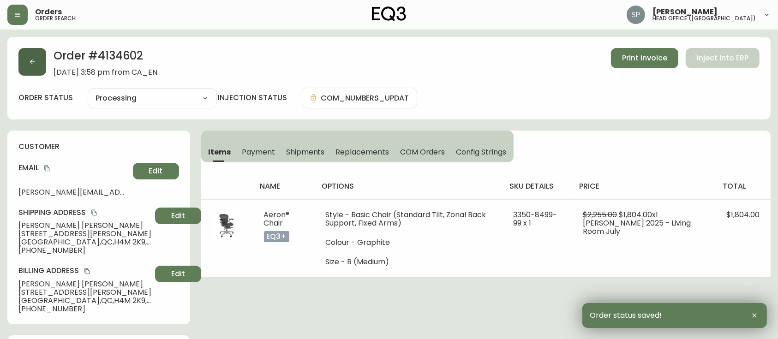
click at [37, 65] on button "button" at bounding box center [32, 62] width 28 height 28
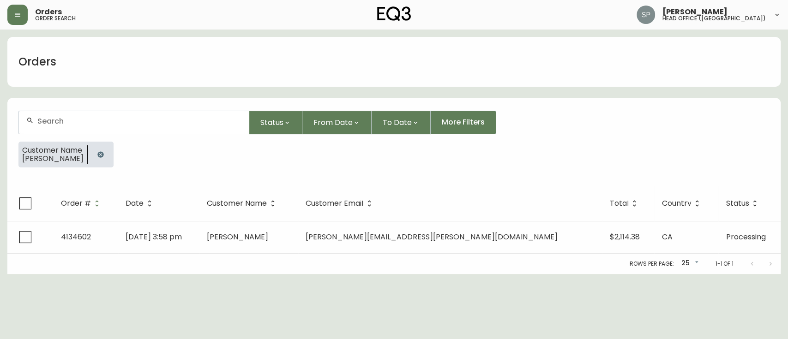
click at [103, 121] on input "text" at bounding box center [139, 121] width 204 height 9
type input "[PERSON_NAME]"
click at [101, 147] on button "button" at bounding box center [100, 154] width 18 height 18
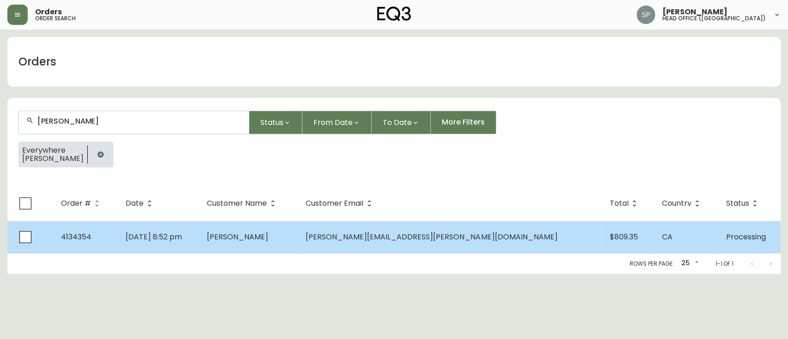
click at [269, 238] on td "[PERSON_NAME]" at bounding box center [248, 237] width 99 height 32
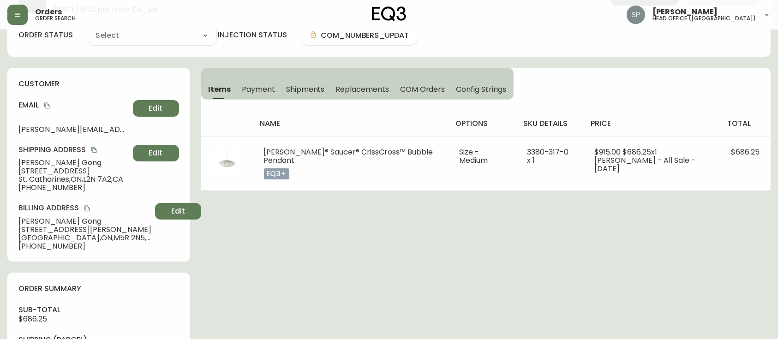
type input "Processing"
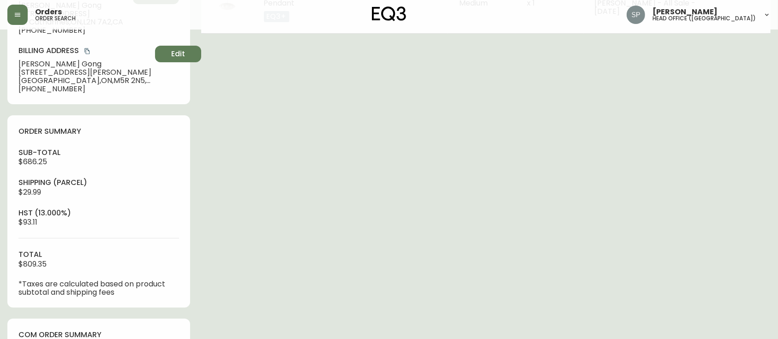
select select "PROCESSING"
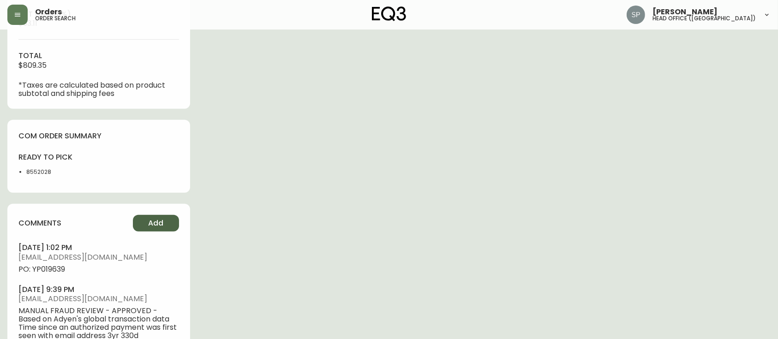
scroll to position [507, 0]
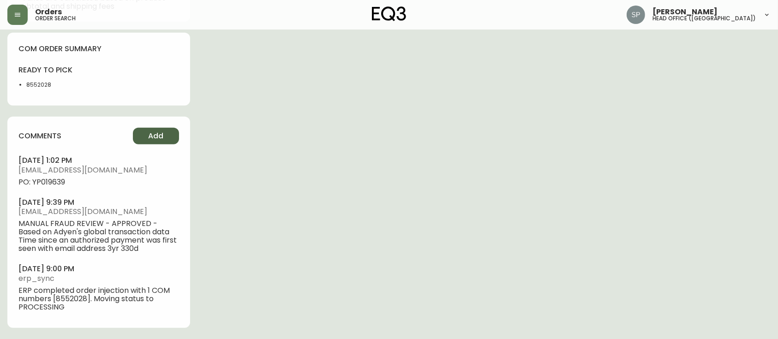
click at [160, 134] on span "Add" at bounding box center [155, 136] width 15 height 10
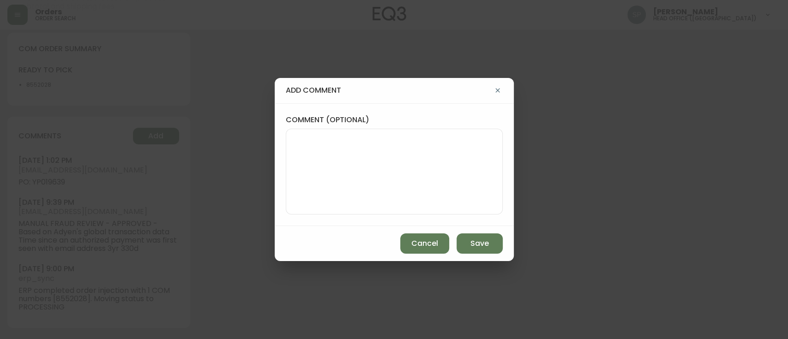
click at [395, 155] on textarea "comment (optional)" at bounding box center [393, 172] width 201 height 74
paste textarea "Planned Delivery Date: [DATE]"
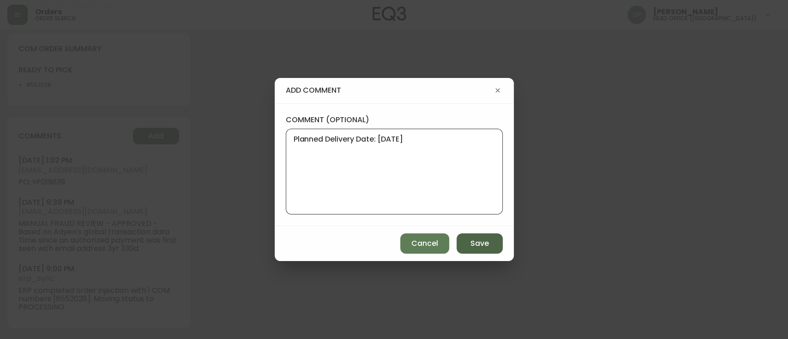
type textarea "Planned Delivery Date: [DATE]"
click at [495, 247] on button "Save" at bounding box center [479, 243] width 46 height 20
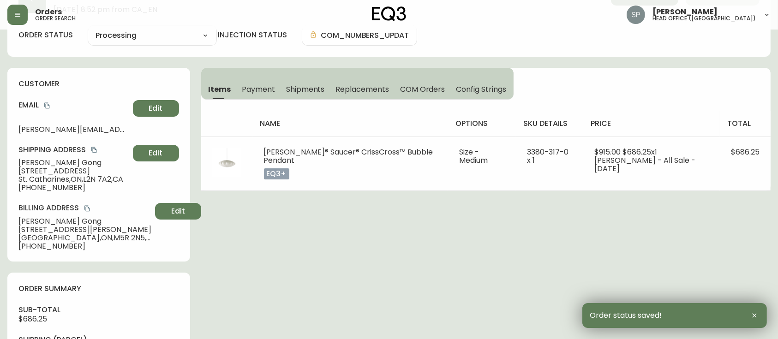
scroll to position [0, 0]
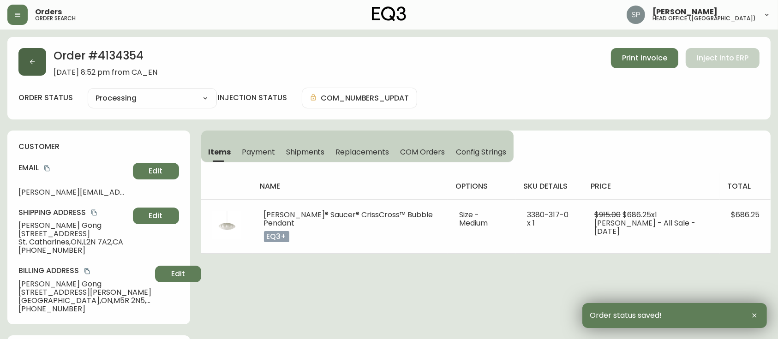
click at [36, 71] on button "button" at bounding box center [32, 62] width 28 height 28
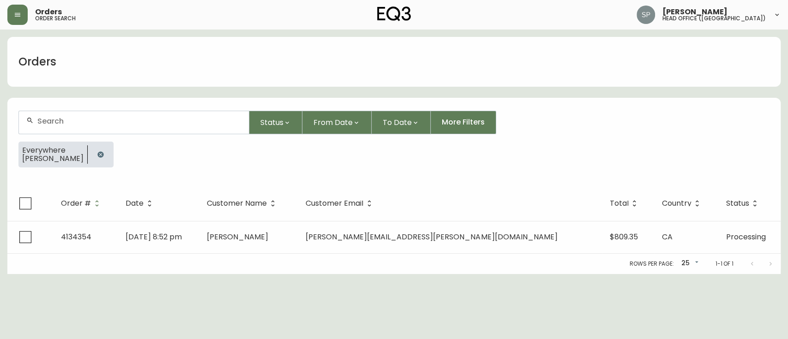
click at [132, 121] on input "text" at bounding box center [139, 121] width 204 height 9
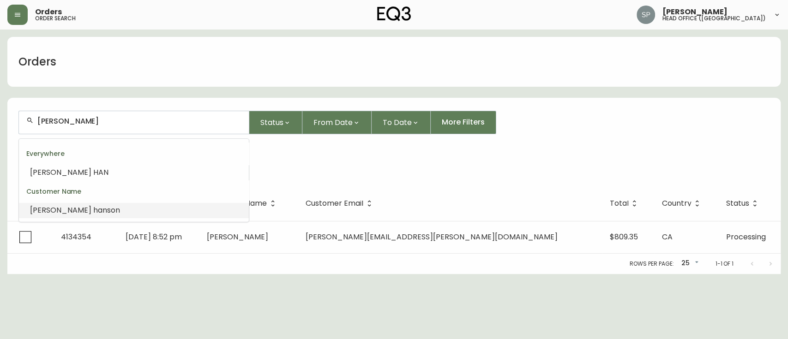
click at [107, 208] on span "son" at bounding box center [113, 210] width 13 height 11
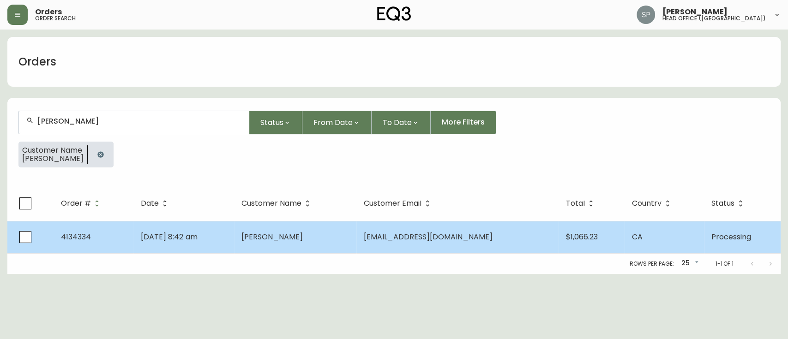
type input "[PERSON_NAME]"
click at [230, 233] on td "[DATE] 8:42 am" at bounding box center [183, 237] width 100 height 32
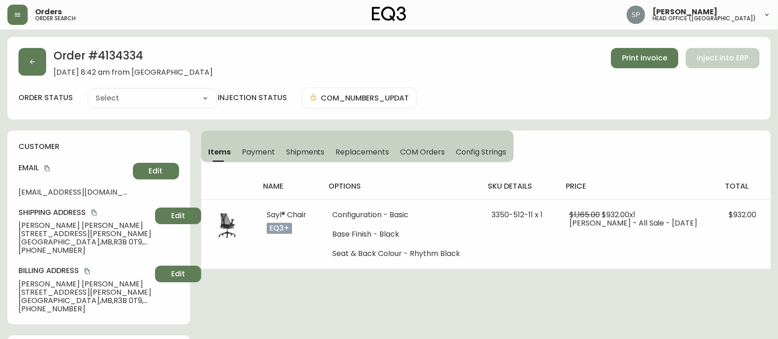
type input "Processing"
select select "PROCESSING"
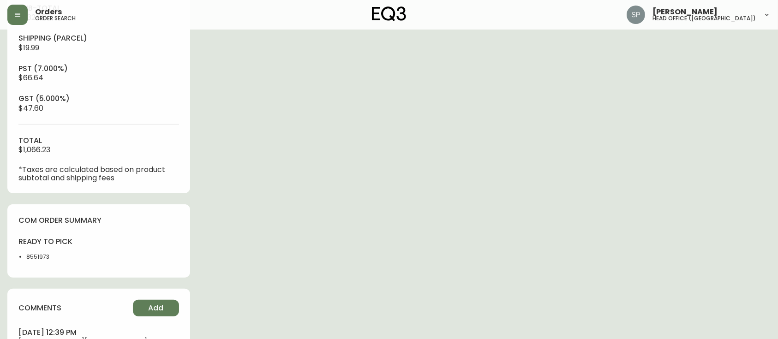
scroll to position [369, 0]
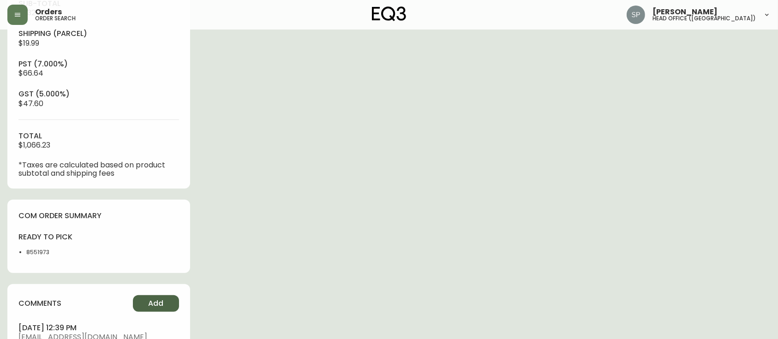
click at [155, 305] on span "Add" at bounding box center [155, 303] width 15 height 10
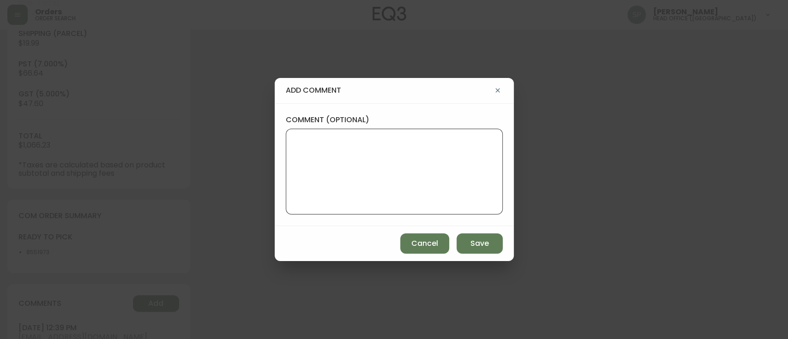
click at [366, 167] on textarea "comment (optional)" at bounding box center [393, 172] width 201 height 74
paste textarea "Planned Delivery Date: [DATE]"
type textarea "Planned Delivery Date: [DATE]"
click at [478, 240] on span "Save" at bounding box center [479, 244] width 18 height 10
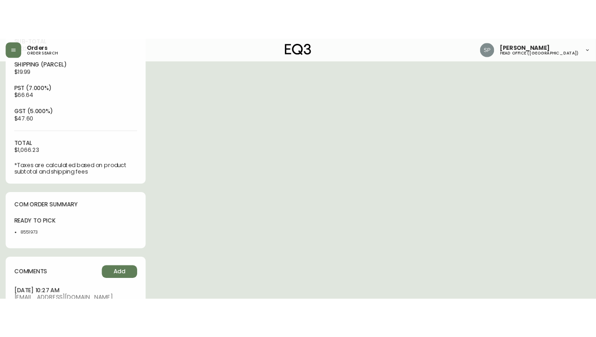
scroll to position [389, 0]
